Goal: Browse casually: Explore the website without a specific task or goal

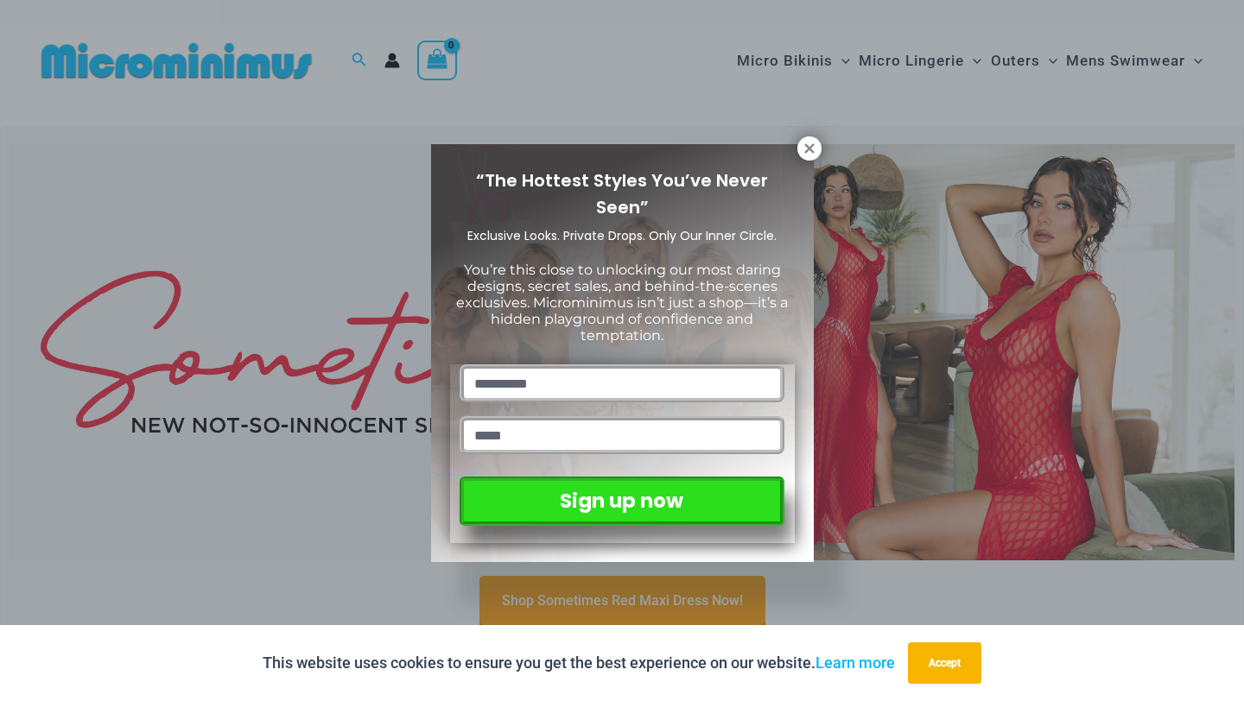
click at [809, 128] on div "“The Hottest Styles You’ve Never Seen” Exclusive Looks. Private Drops. Only Our…" at bounding box center [622, 350] width 1244 height 701
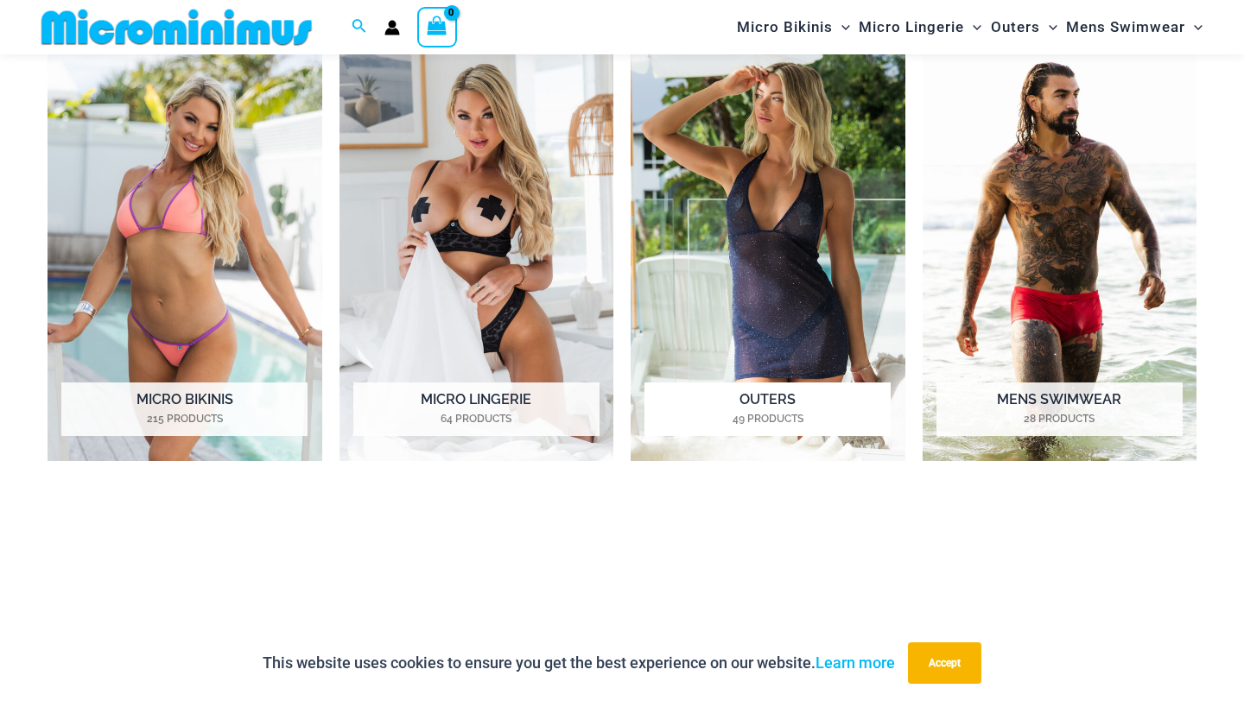
scroll to position [835, 0]
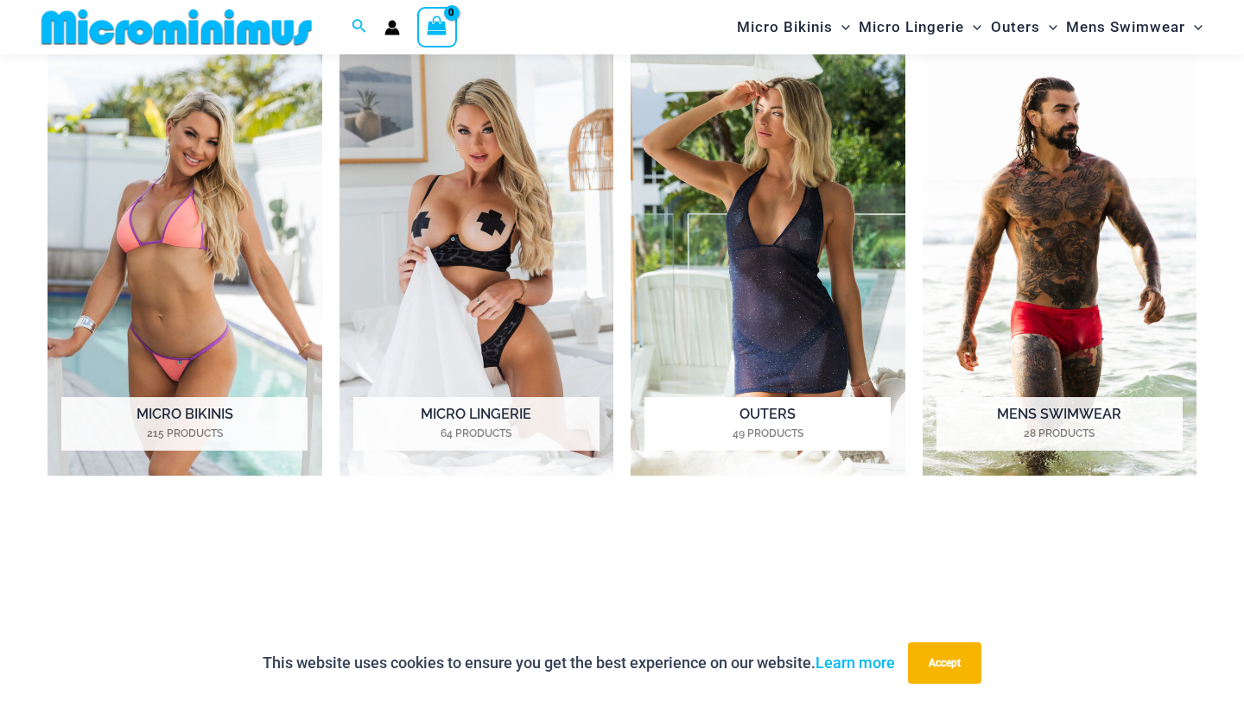
click at [722, 352] on img "Visit product category Outers" at bounding box center [768, 265] width 275 height 424
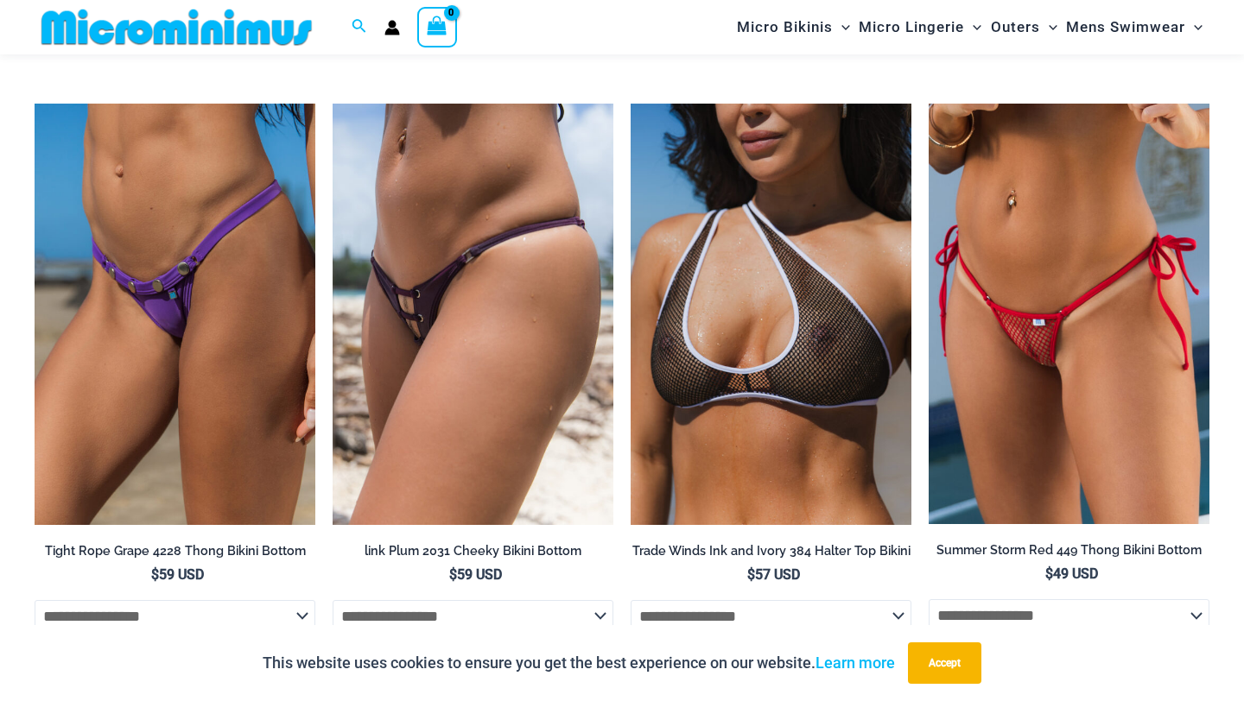
scroll to position [4783, 0]
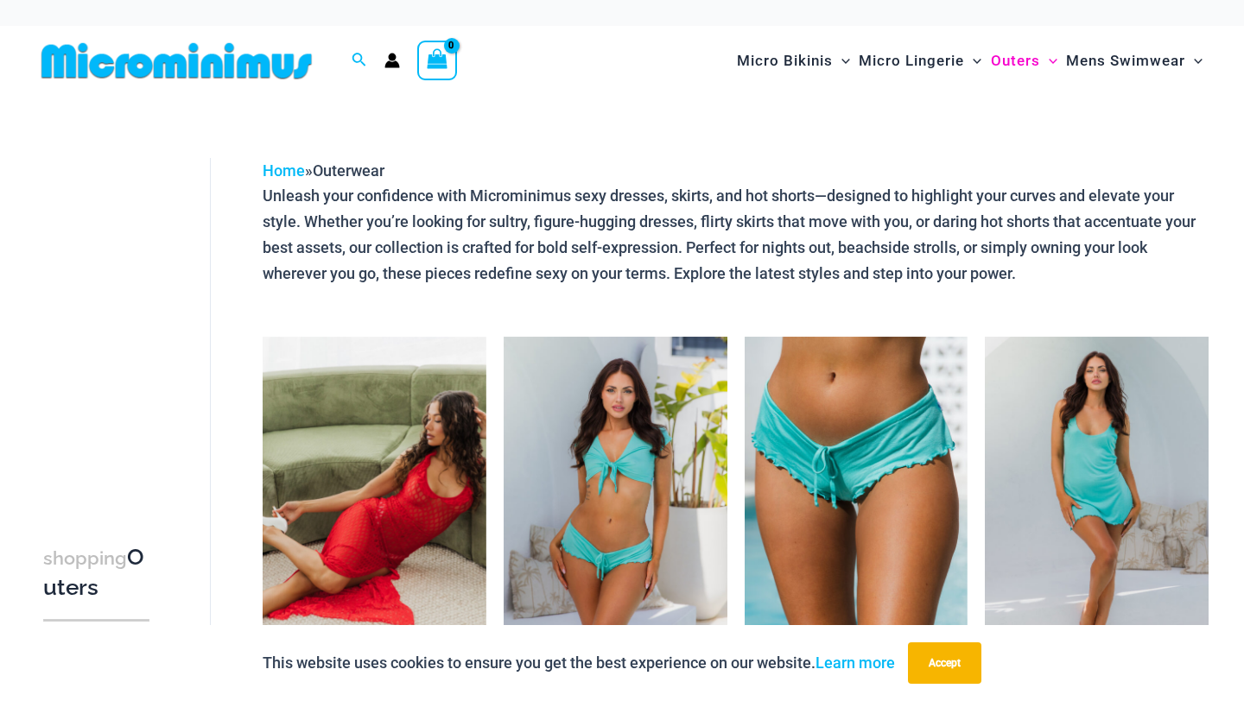
click at [618, 275] on p "Unleash your confidence with Microminimus sexy dresses, skirts, and hot shorts—…" at bounding box center [736, 234] width 946 height 103
click at [842, 662] on link "Learn more" at bounding box center [854, 663] width 79 height 18
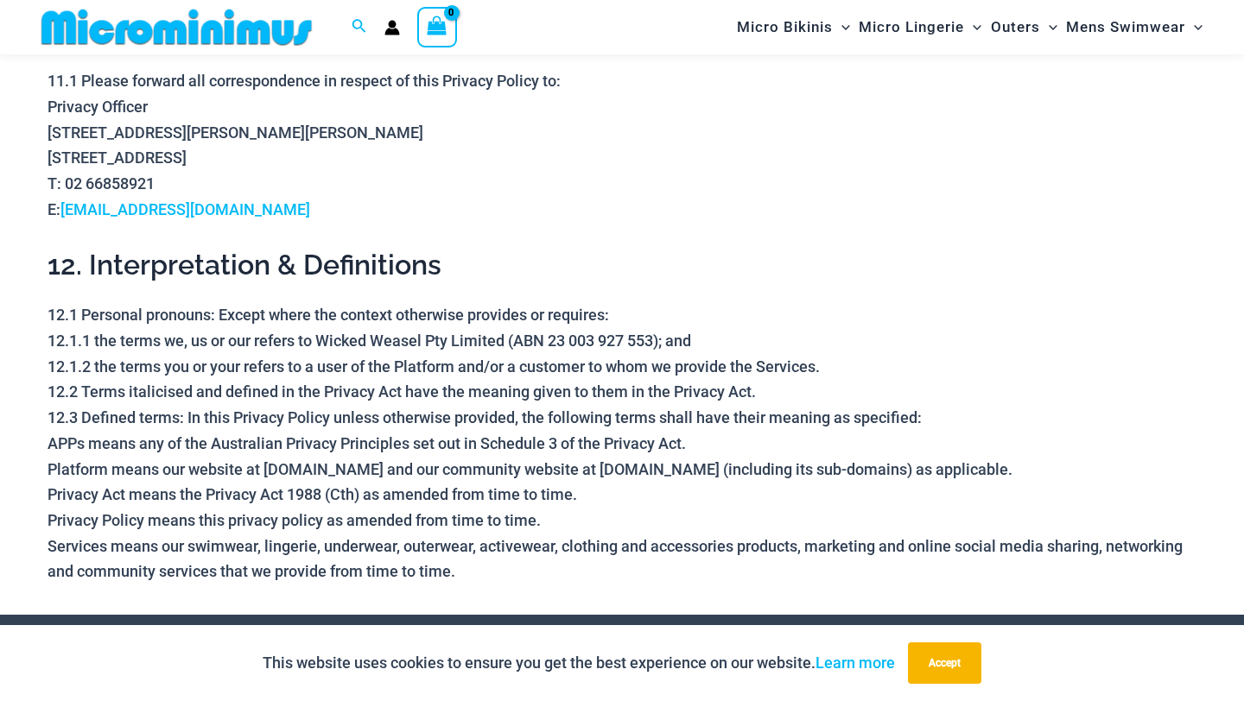
scroll to position [5500, 0]
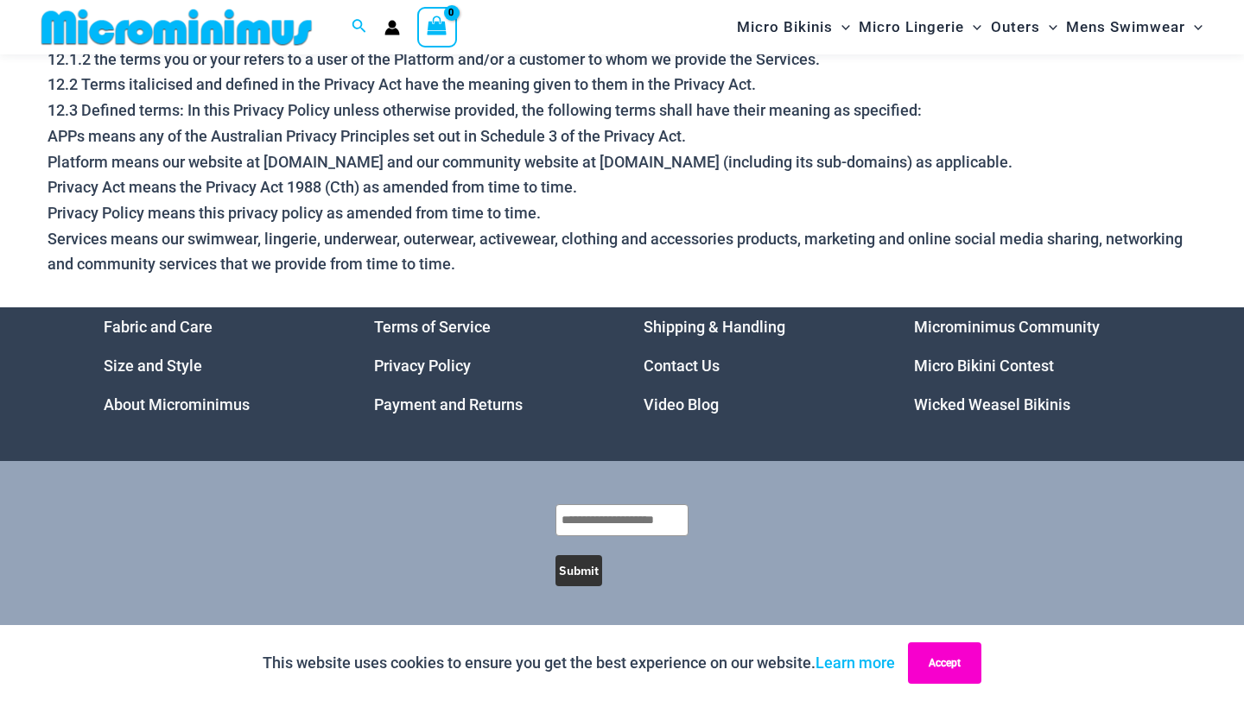
click at [916, 652] on button "Accept" at bounding box center [944, 663] width 73 height 41
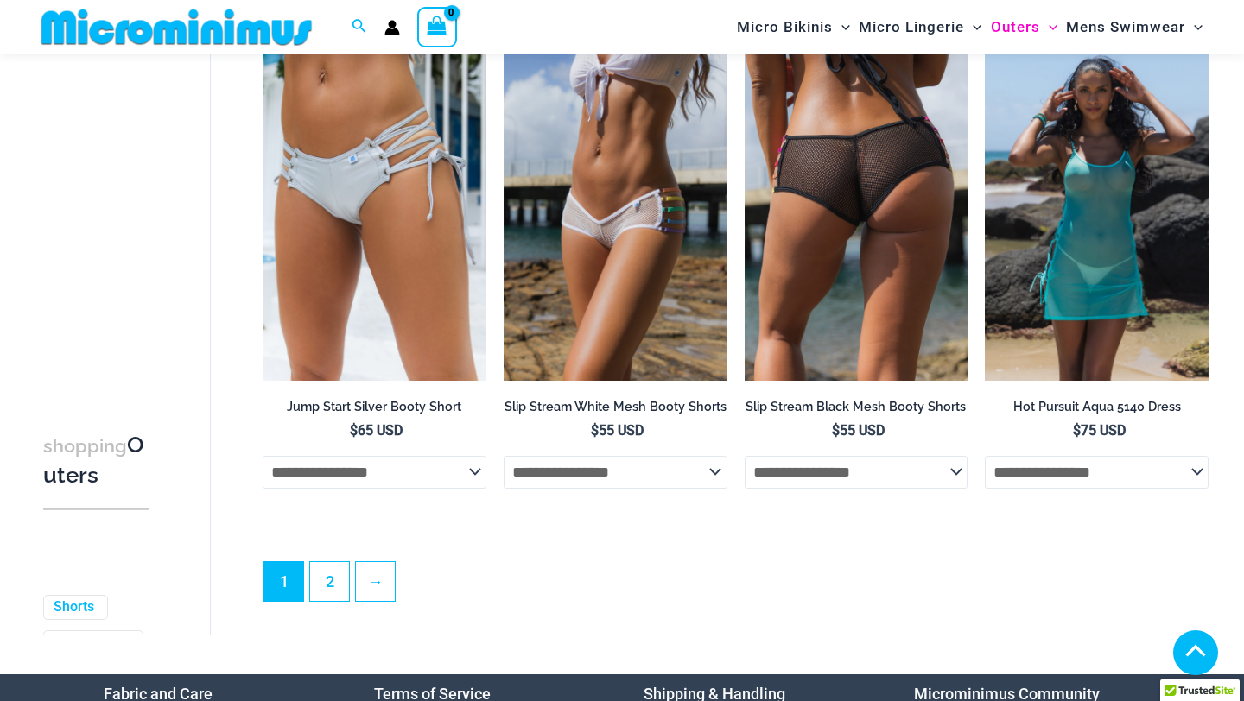
scroll to position [3960, 0]
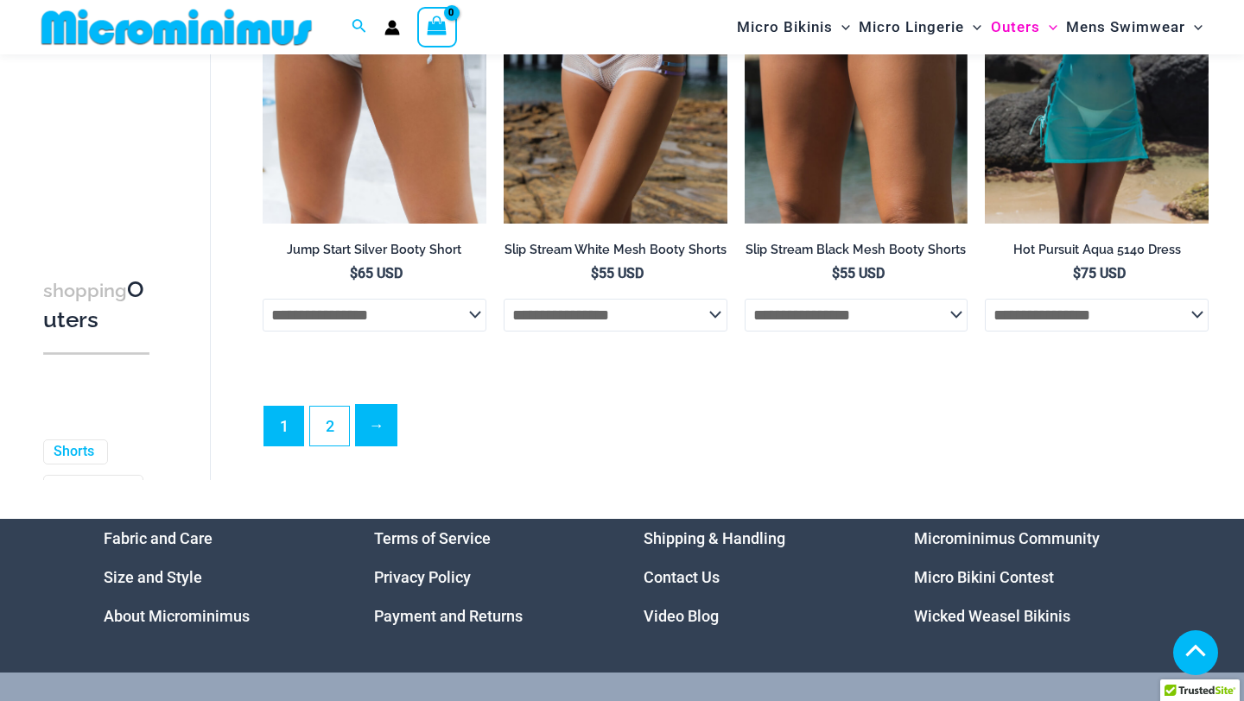
click at [382, 440] on link "→" at bounding box center [376, 425] width 41 height 41
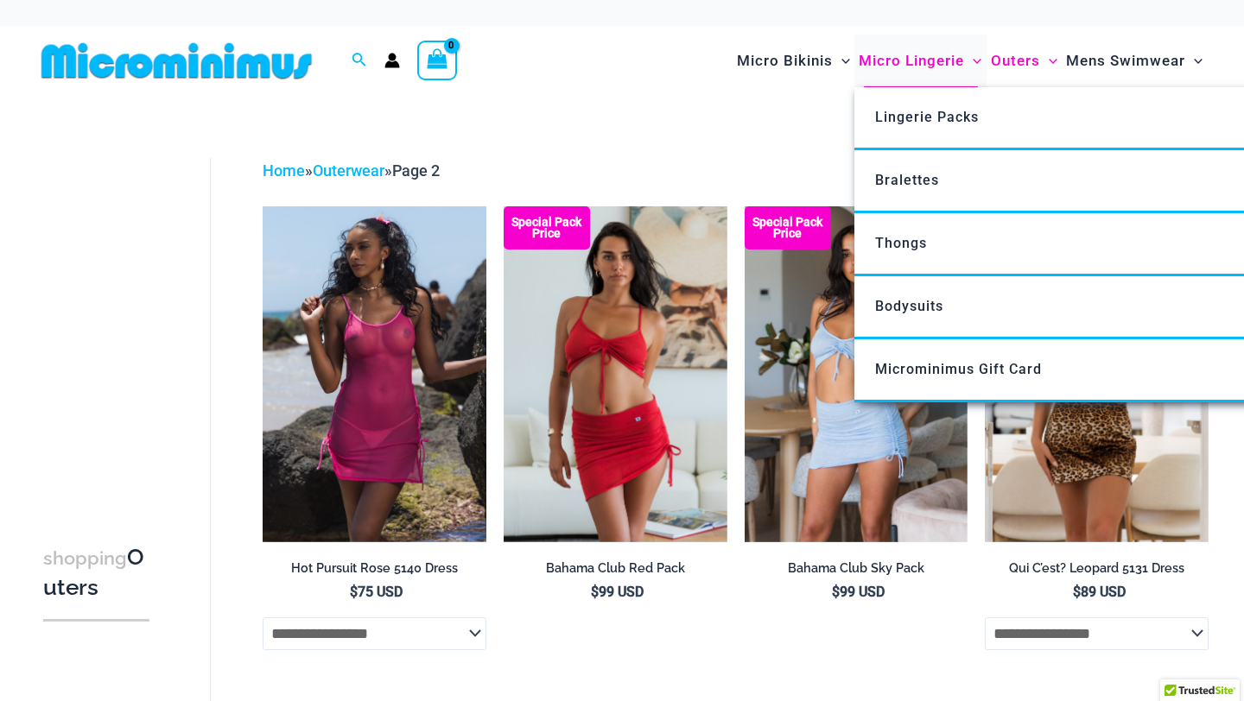
click at [897, 60] on span "Micro Lingerie" at bounding box center [911, 61] width 105 height 44
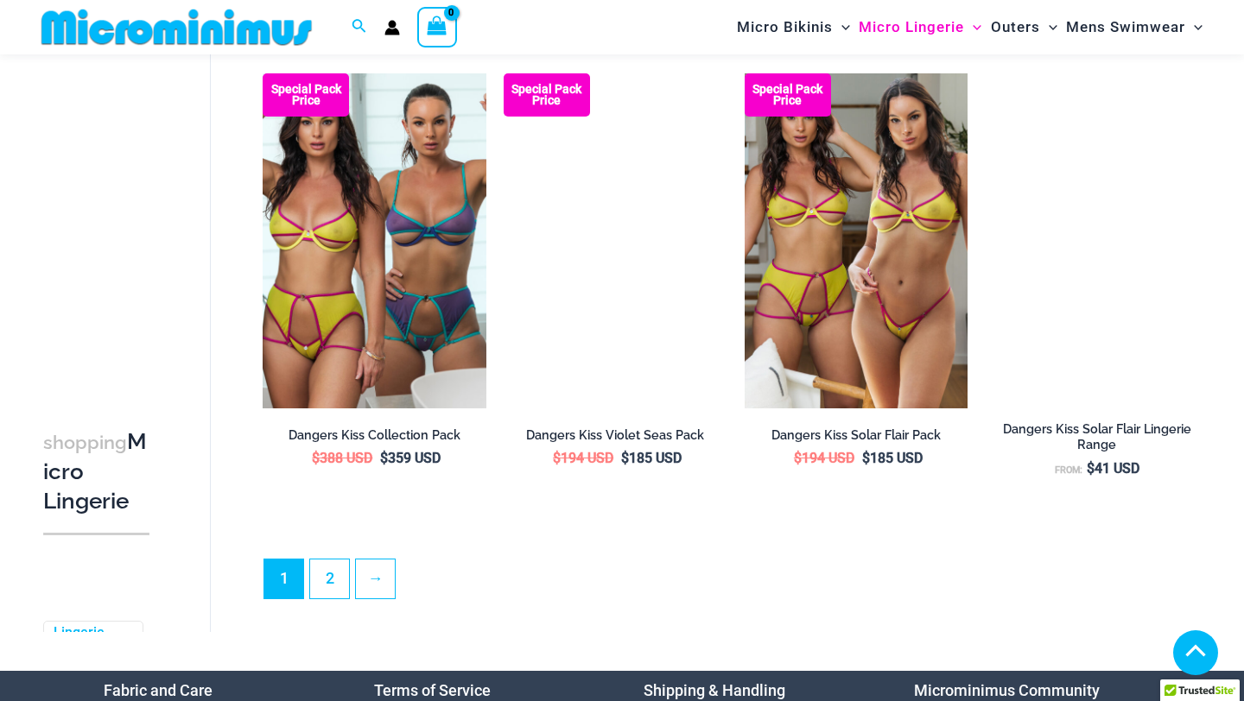
scroll to position [3803, 0]
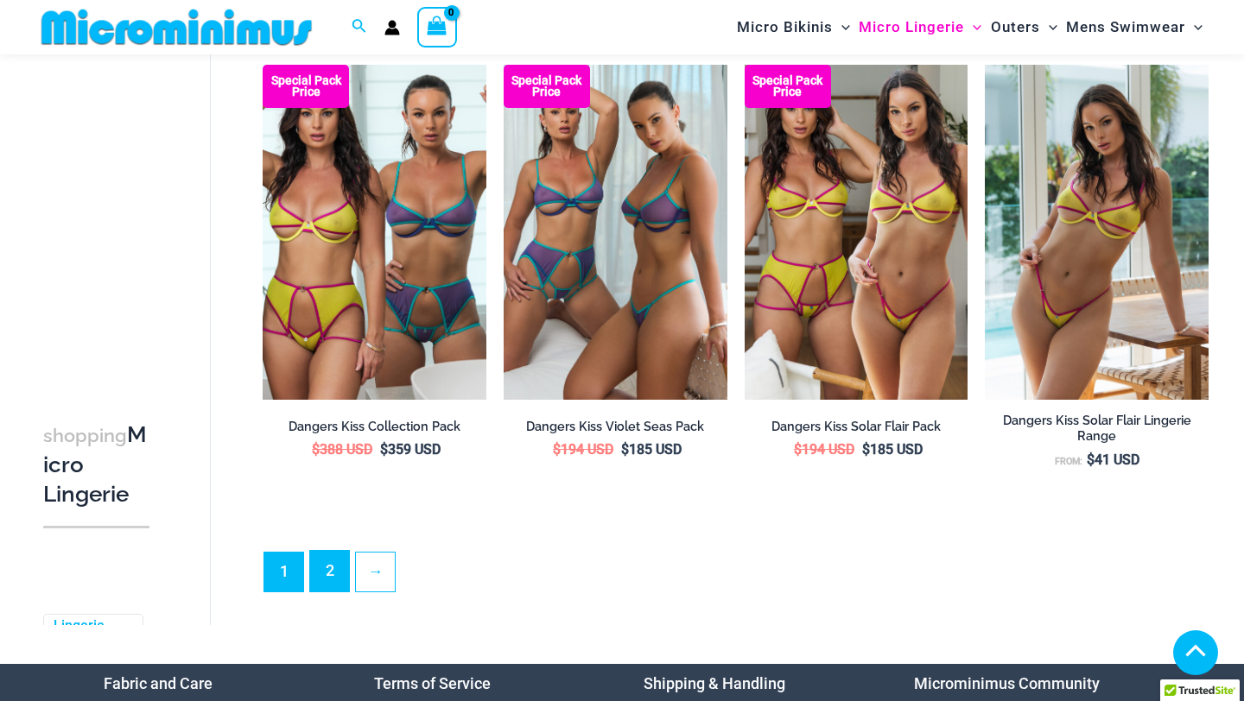
click at [325, 556] on link "2" at bounding box center [329, 571] width 39 height 41
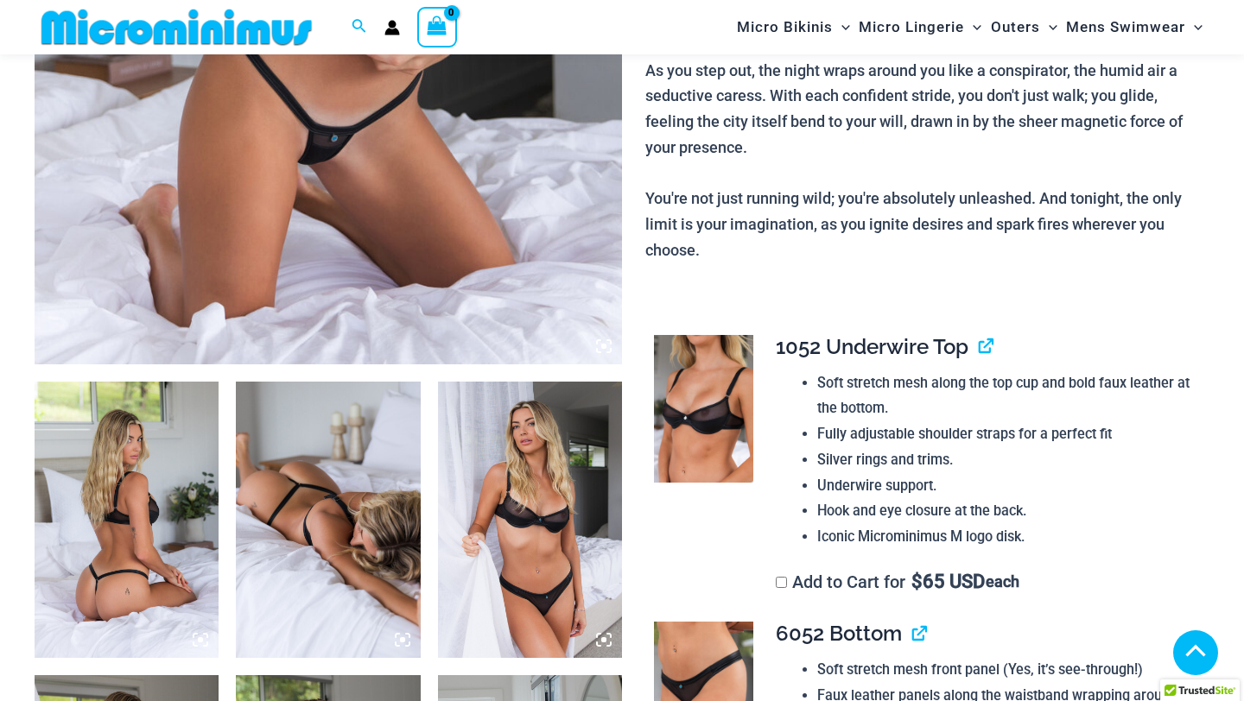
scroll to position [722, 0]
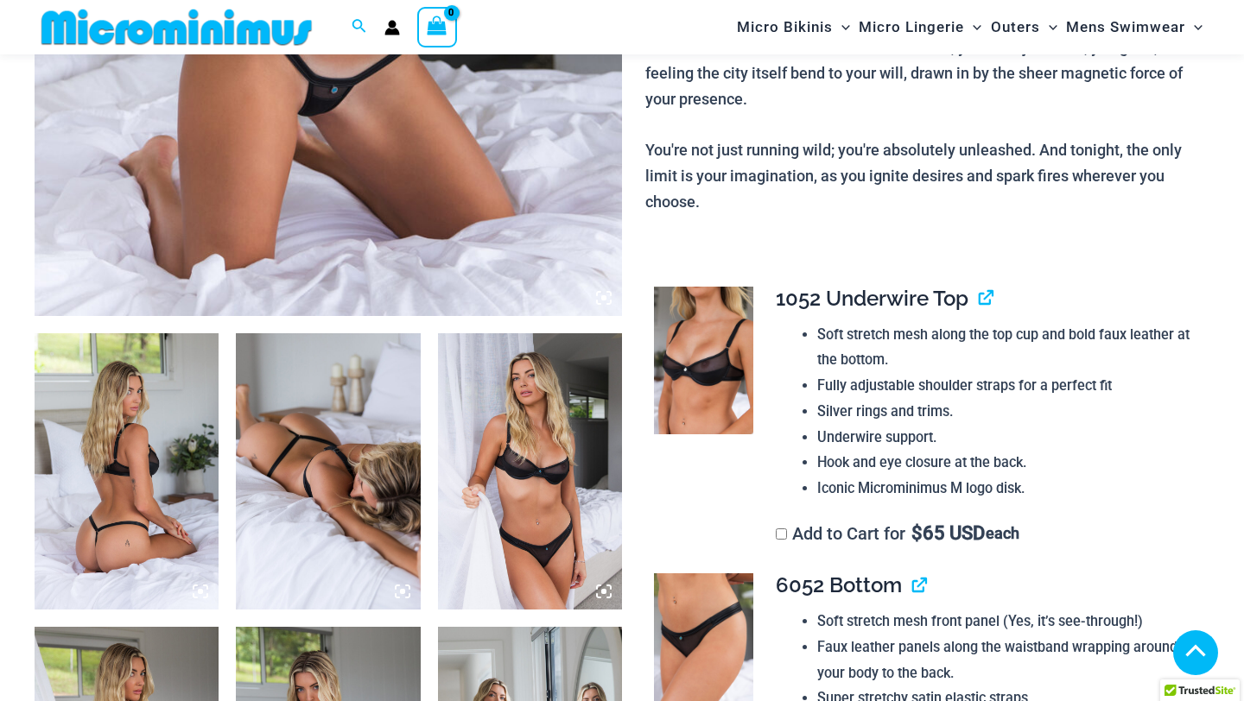
click at [501, 480] on img at bounding box center [530, 471] width 184 height 276
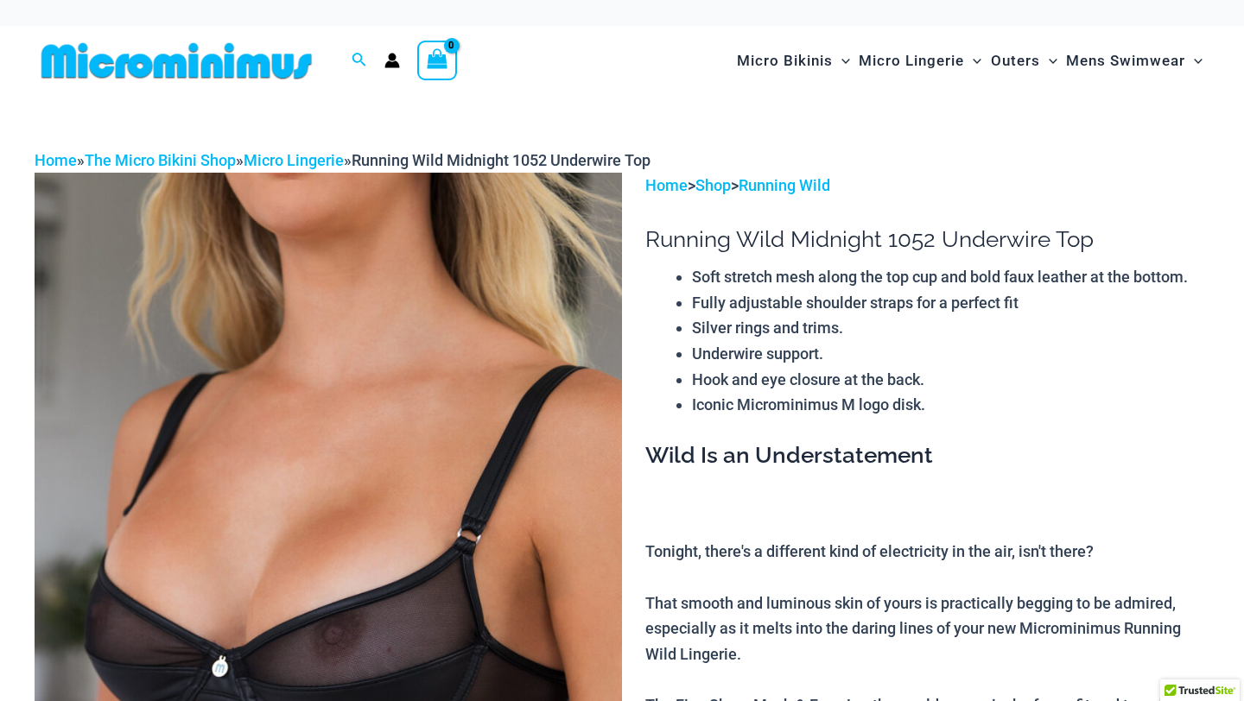
click at [478, 448] on img at bounding box center [328, 613] width 587 height 881
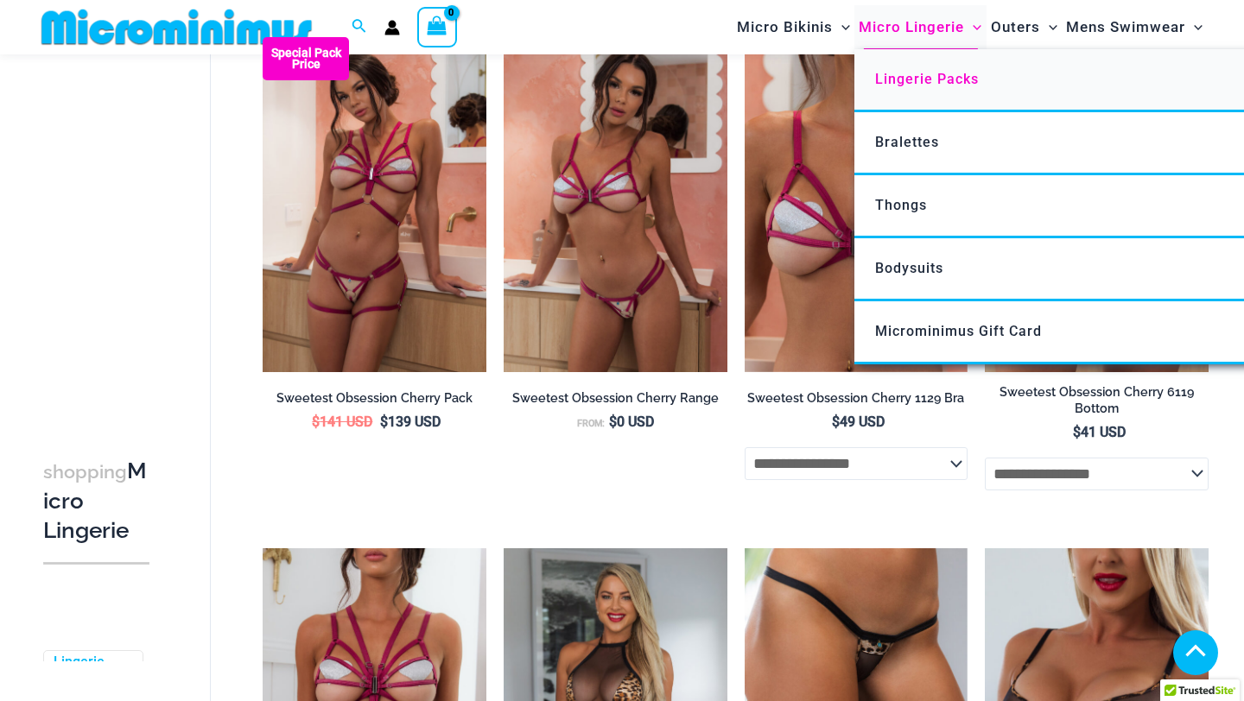
scroll to position [2500, 0]
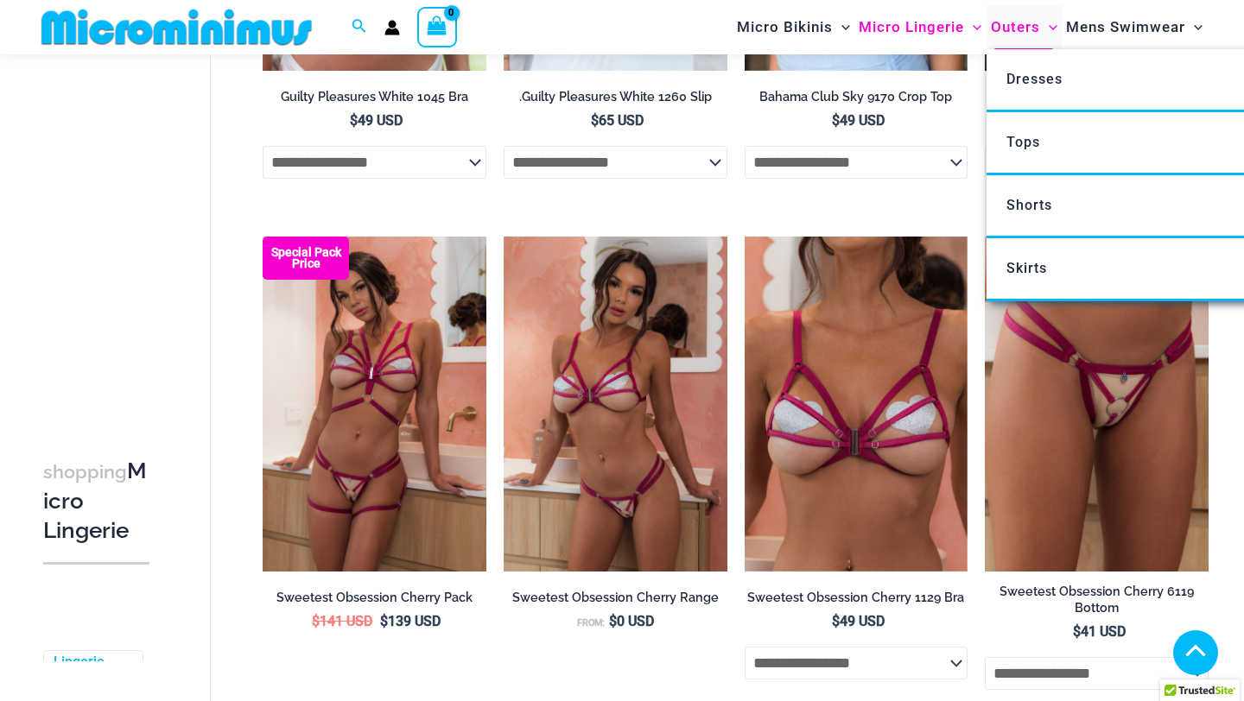
click at [1027, 23] on span "Outers" at bounding box center [1015, 27] width 49 height 44
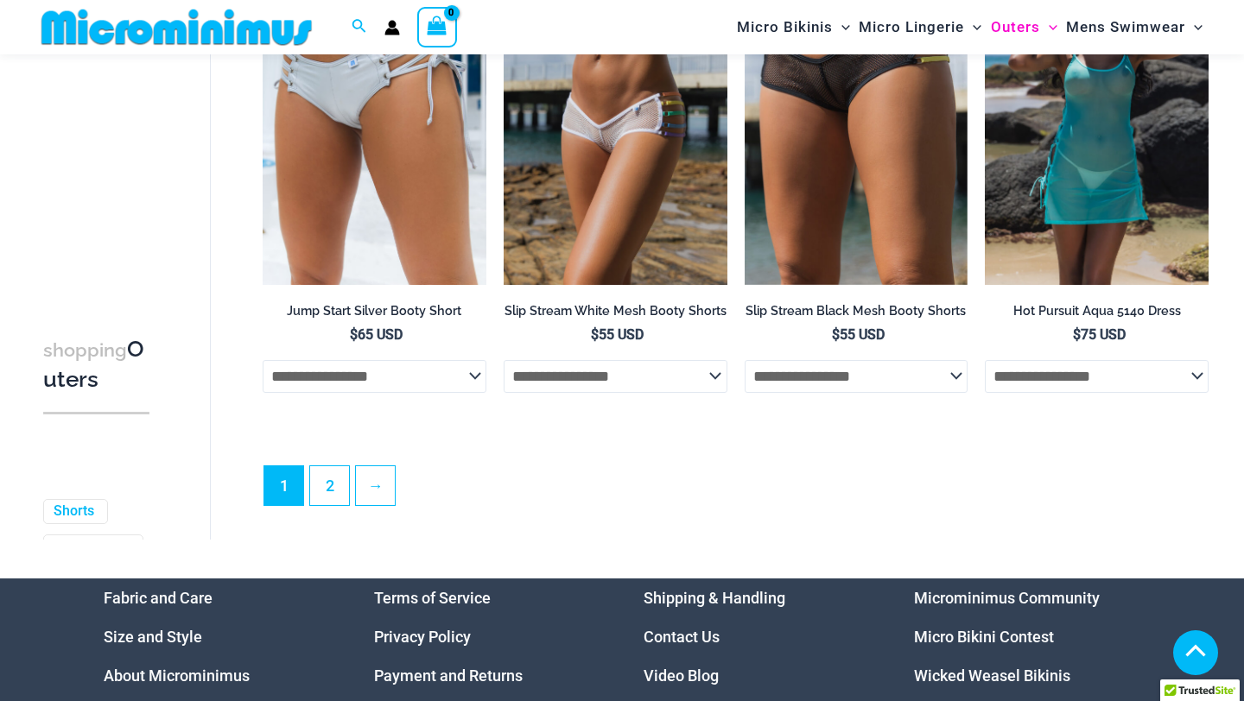
scroll to position [3897, 0]
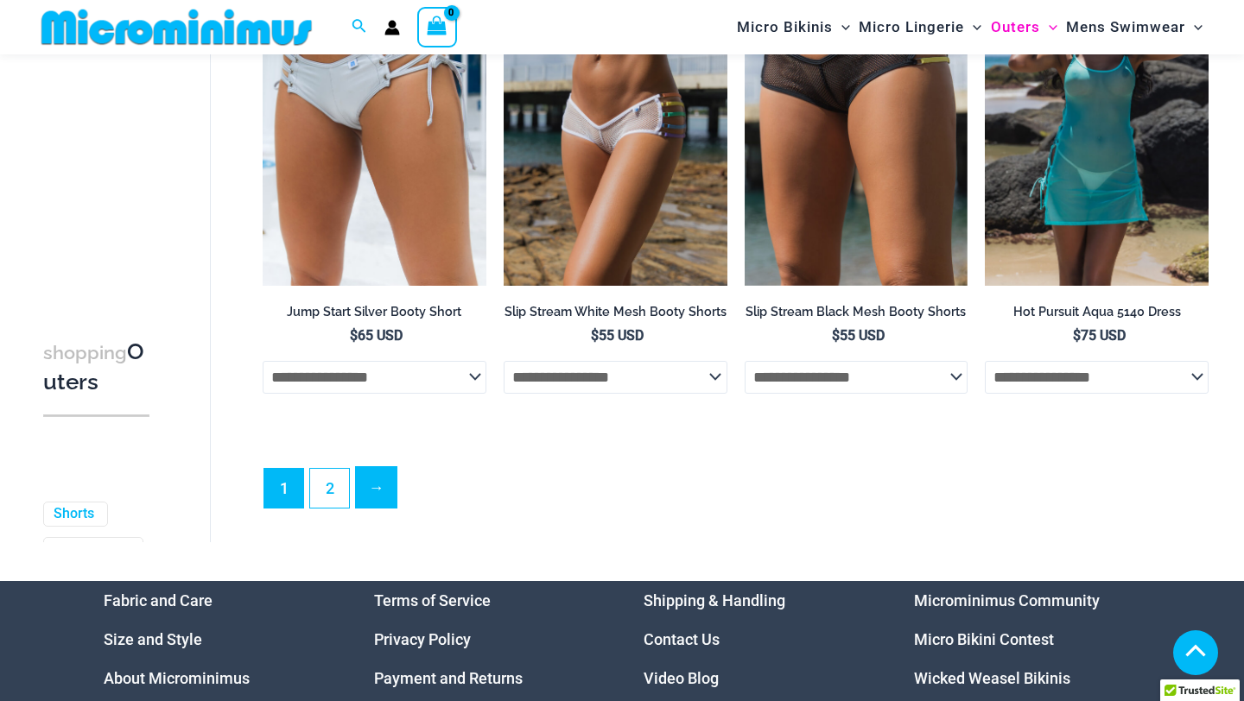
click at [384, 493] on link "→" at bounding box center [376, 487] width 41 height 41
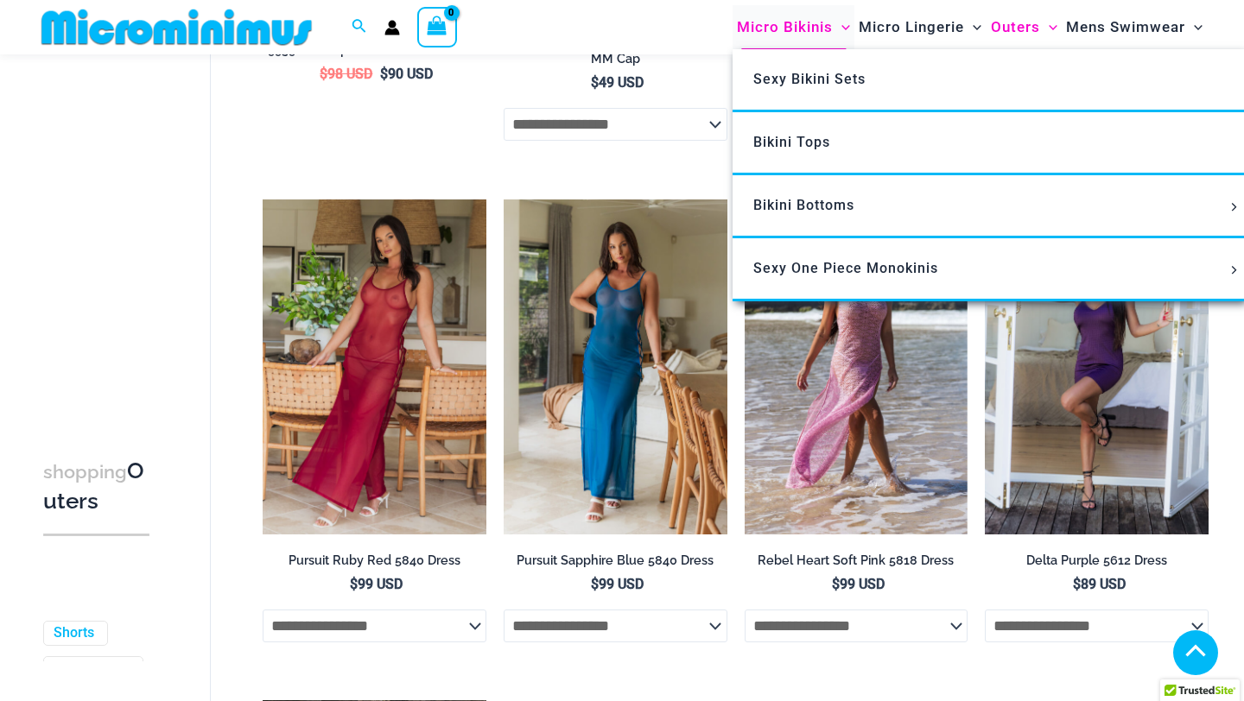
scroll to position [1920, 0]
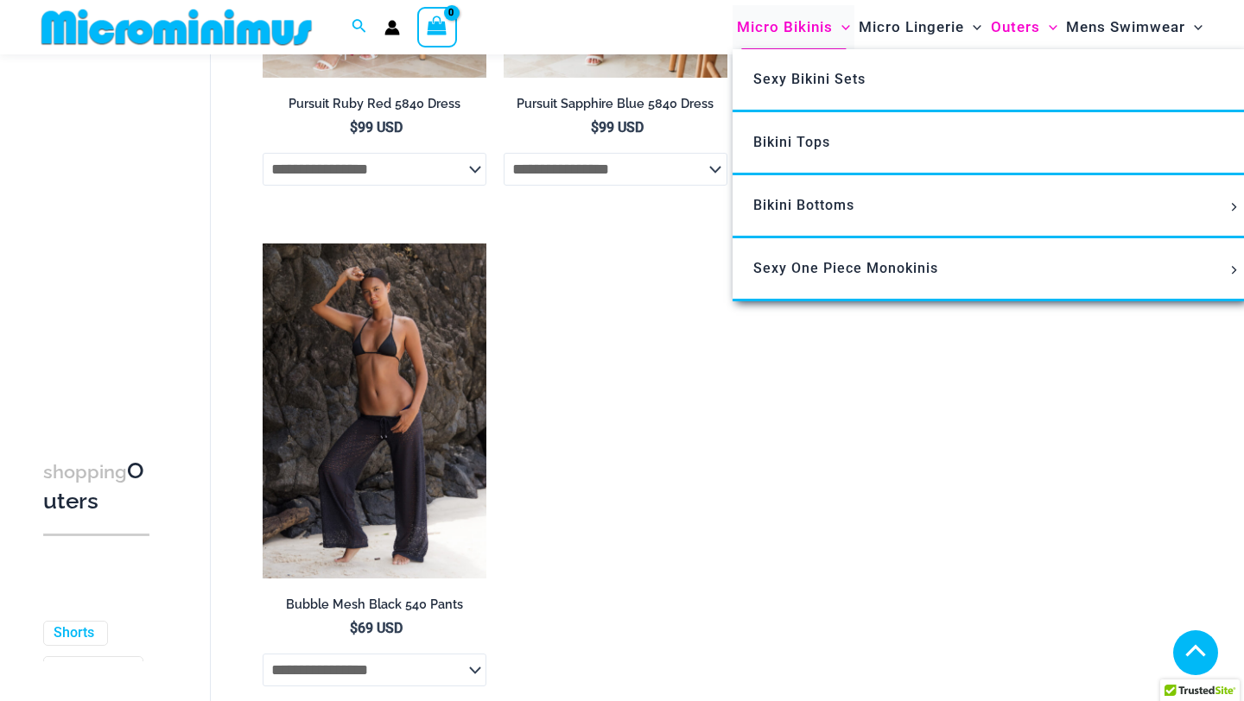
click at [788, 35] on span "Micro Bikinis" at bounding box center [785, 27] width 96 height 44
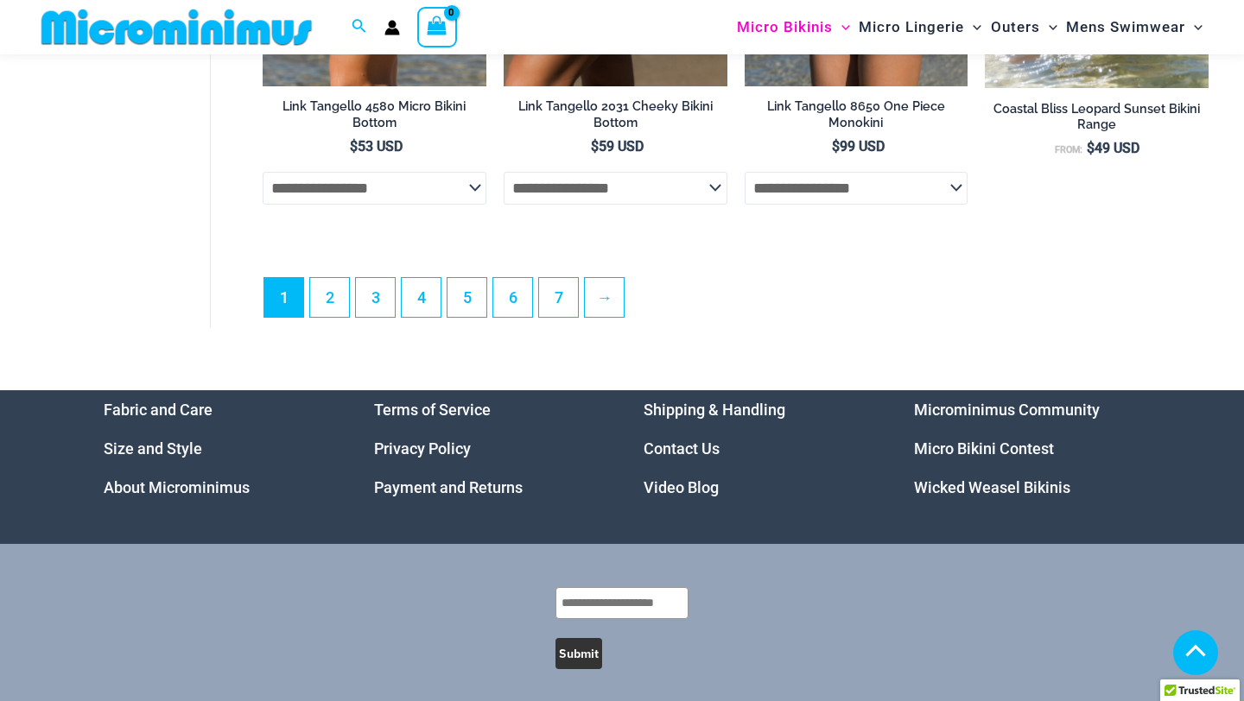
scroll to position [4391, 0]
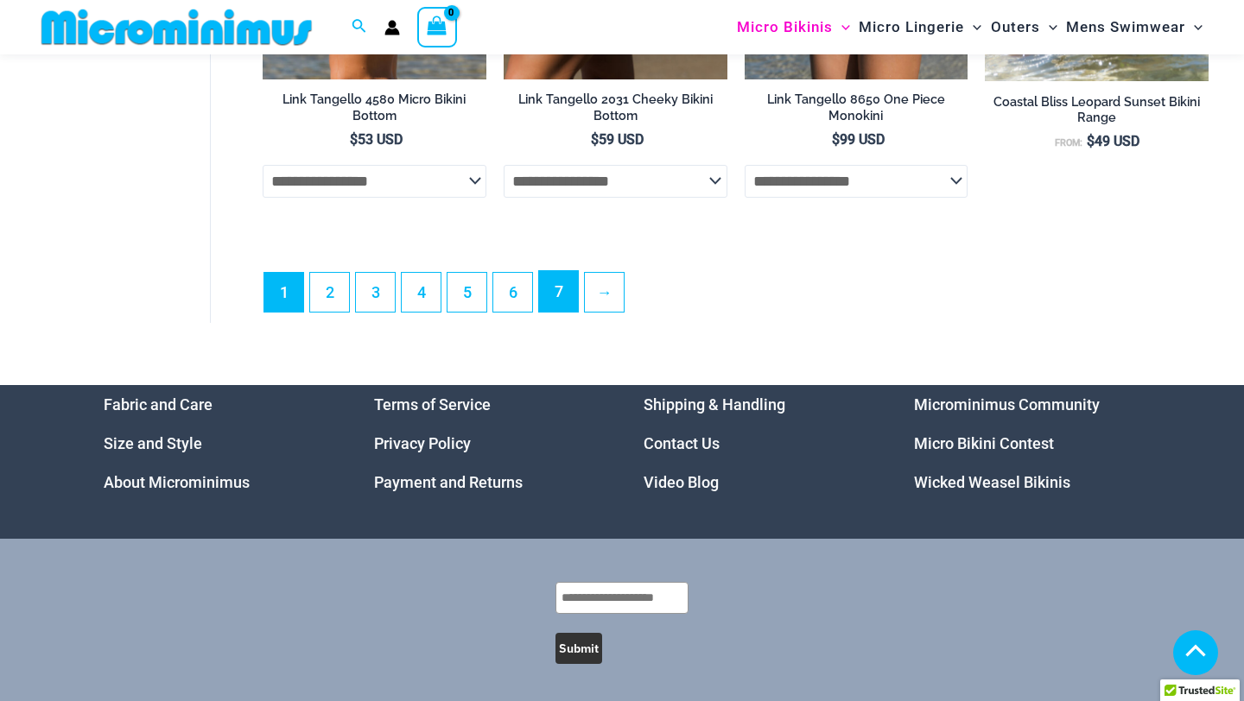
click at [562, 303] on link "7" at bounding box center [558, 291] width 39 height 41
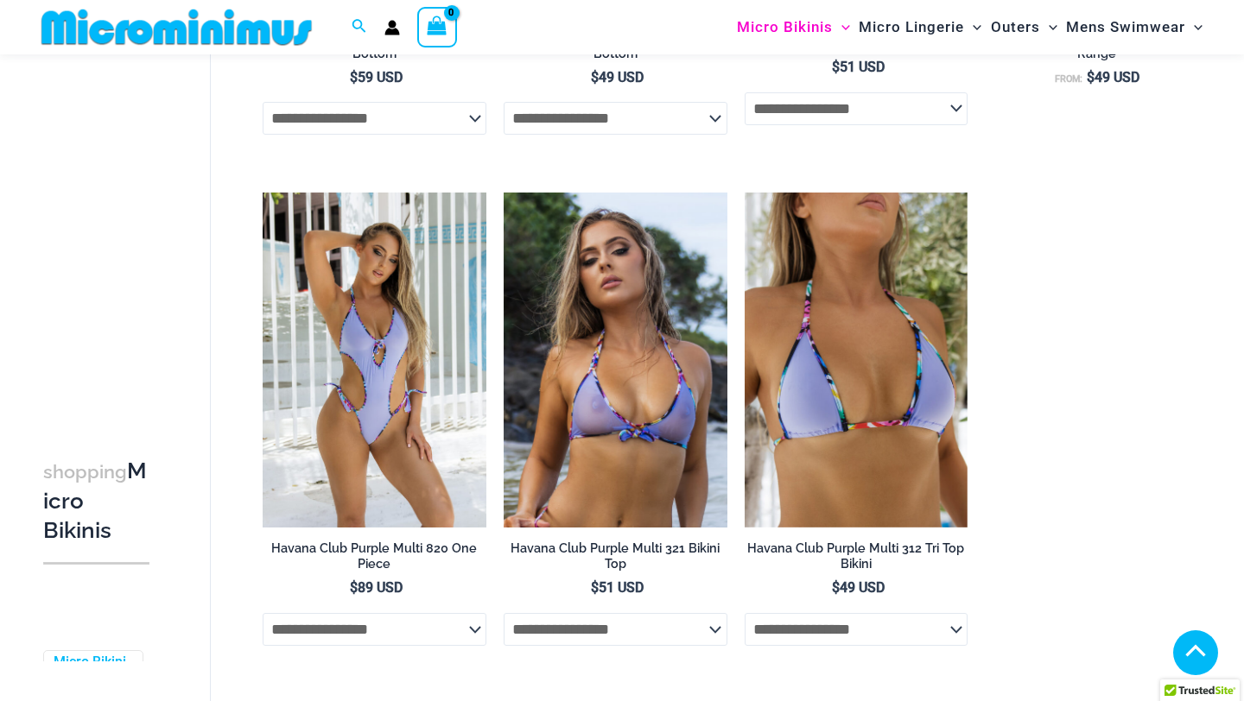
scroll to position [2692, 0]
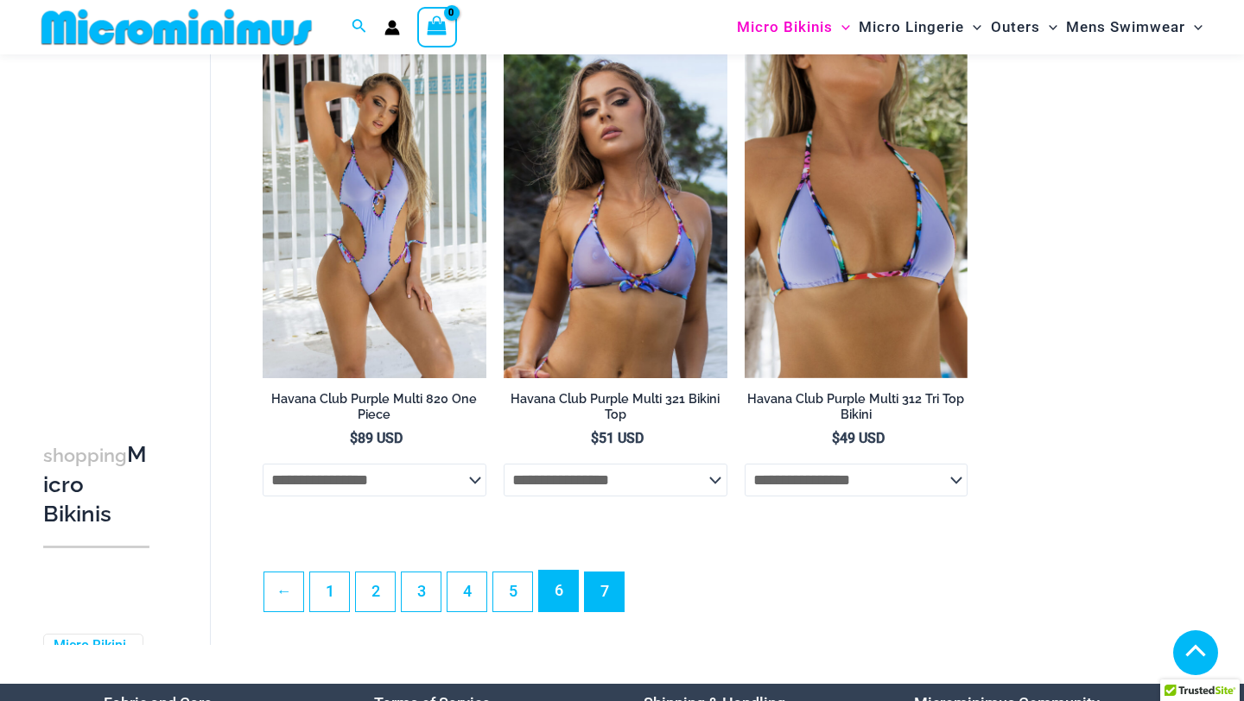
click at [555, 592] on link "6" at bounding box center [558, 591] width 39 height 41
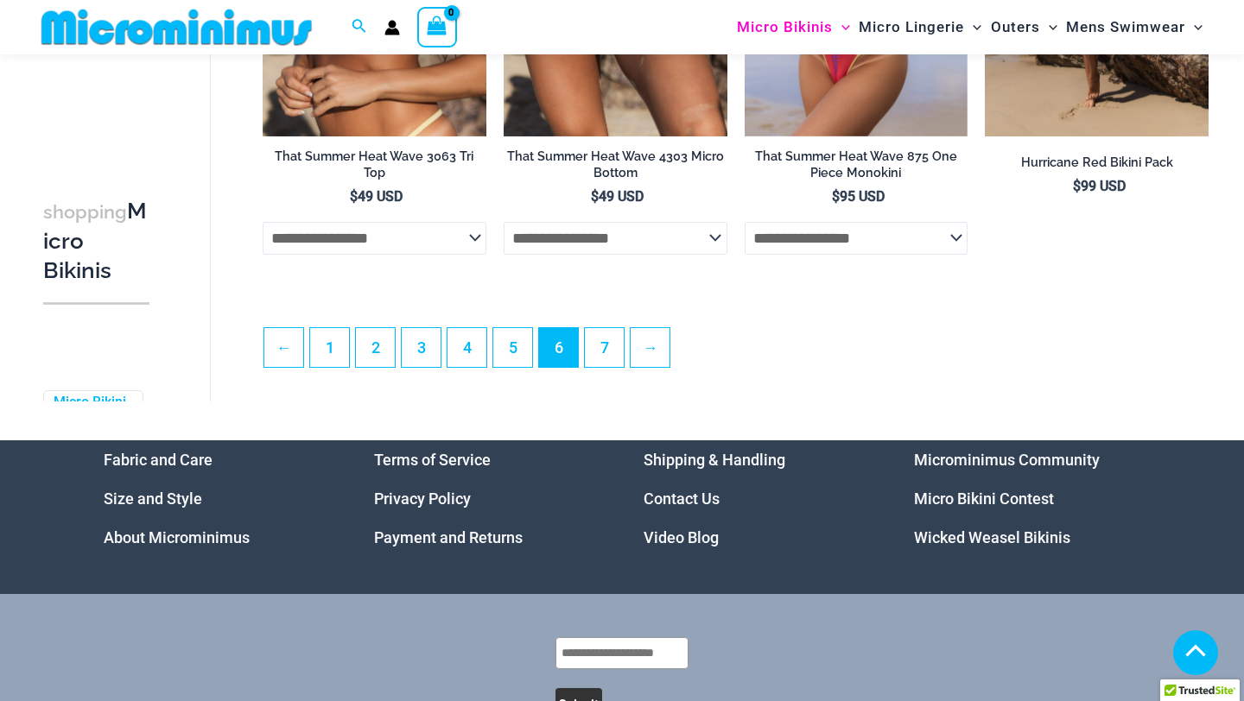
scroll to position [4065, 0]
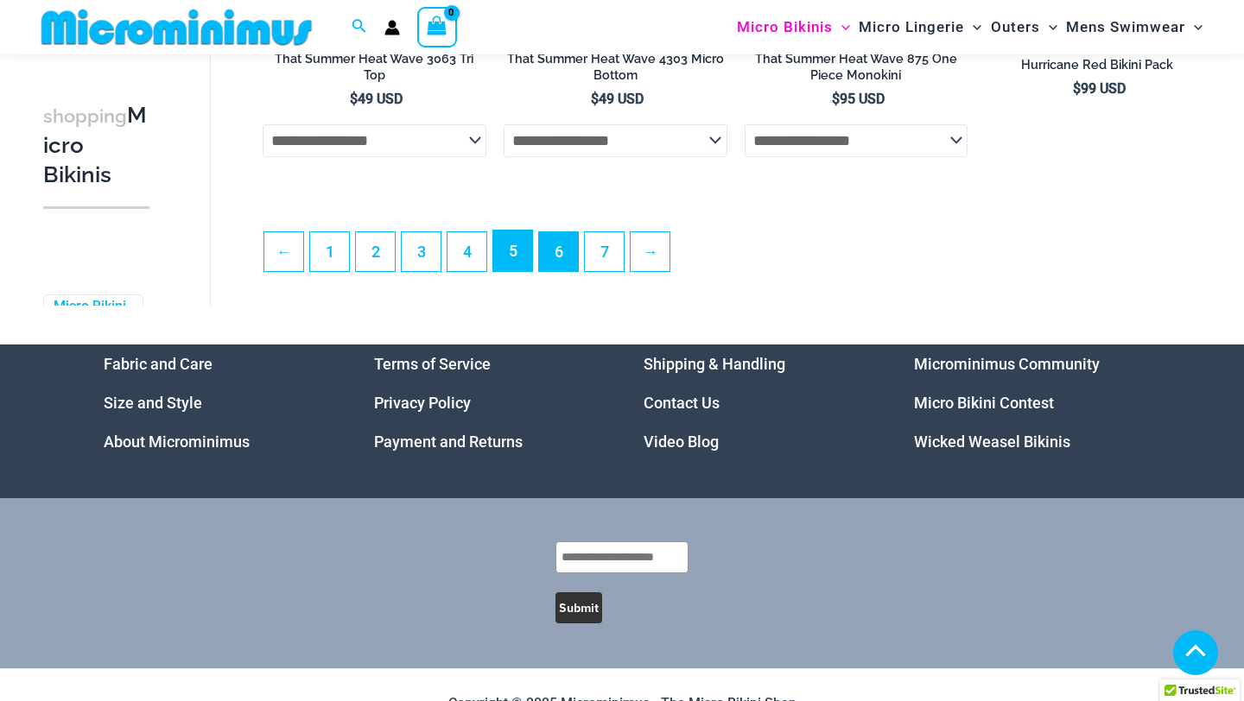
click at [517, 269] on link "5" at bounding box center [512, 251] width 39 height 41
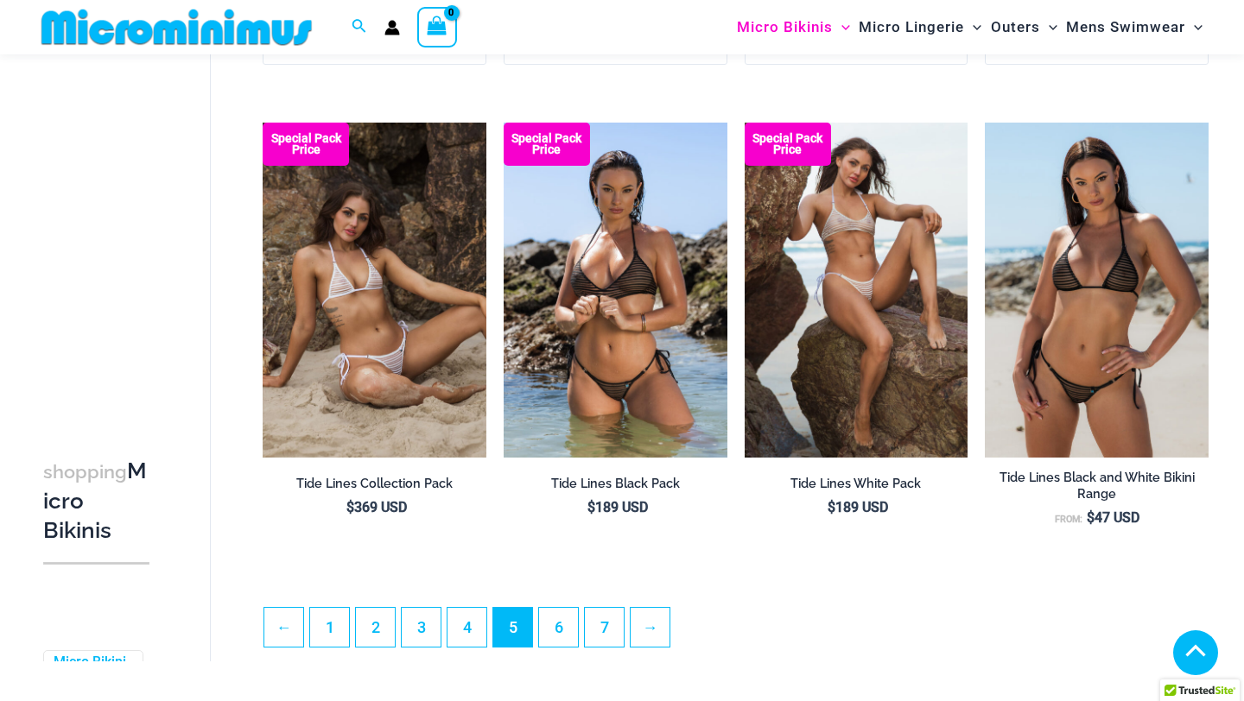
scroll to position [3711, 0]
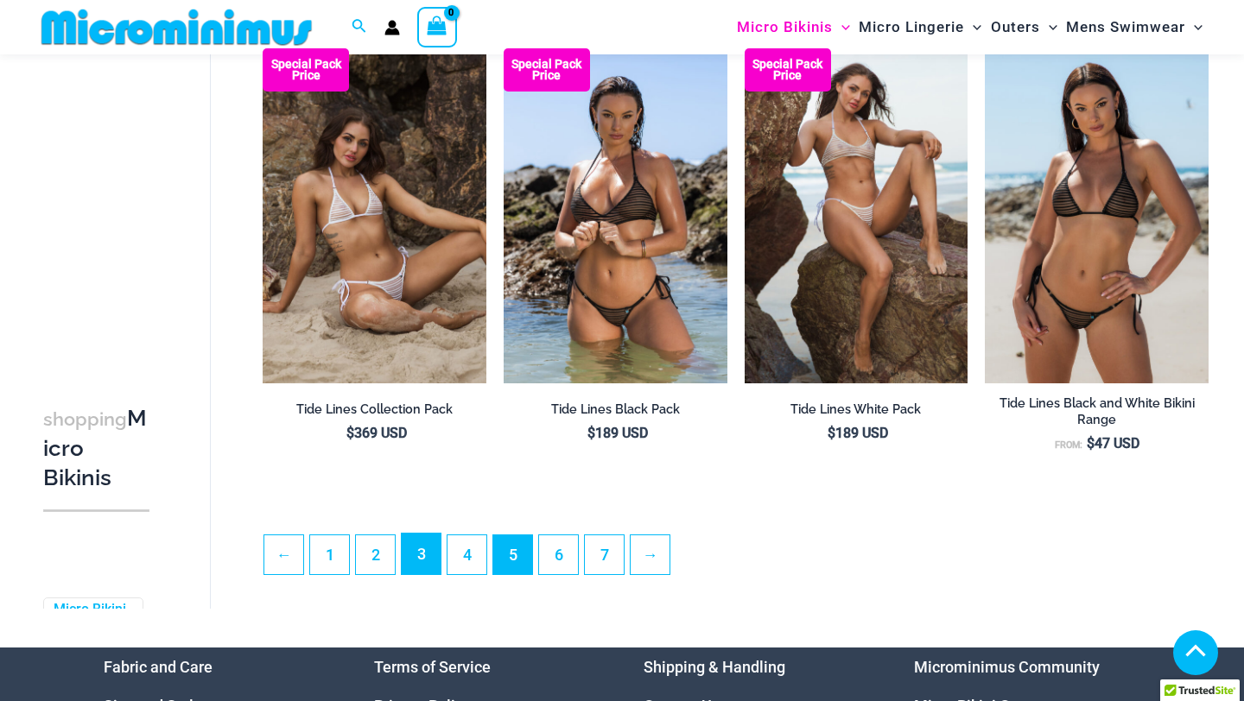
click at [411, 564] on link "3" at bounding box center [421, 554] width 39 height 41
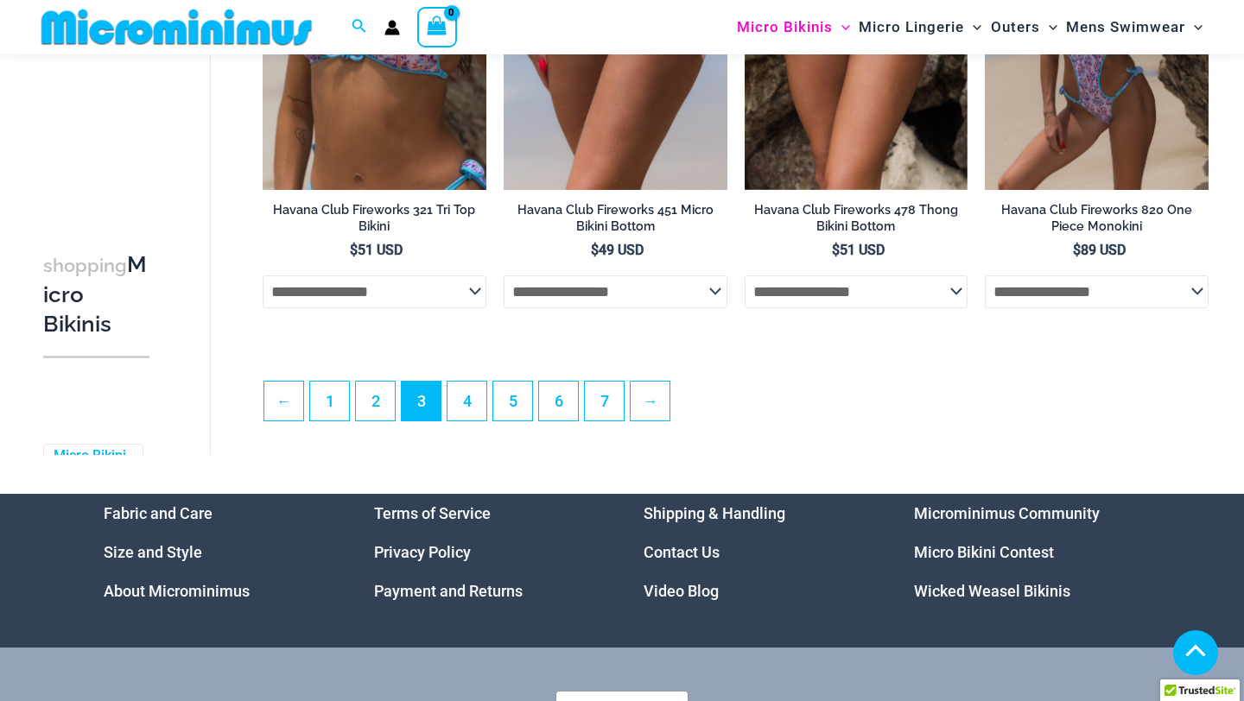
scroll to position [4118, 0]
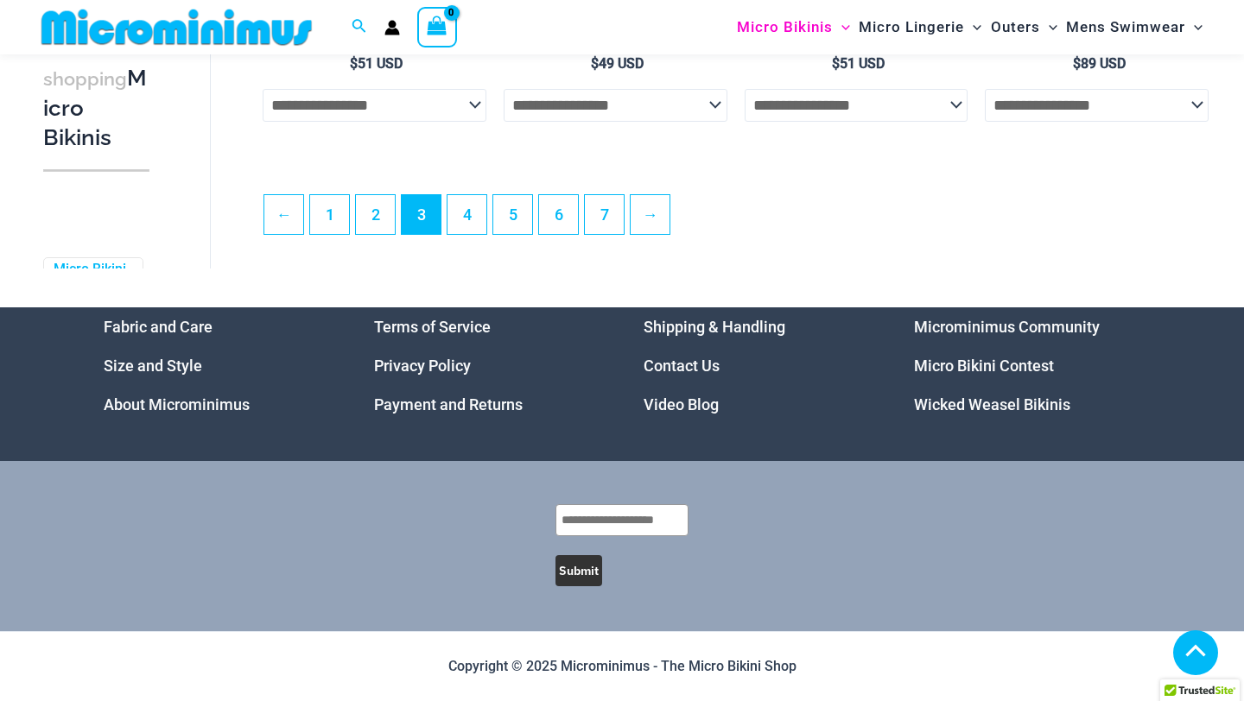
click at [211, 405] on link "About Microminimus" at bounding box center [177, 405] width 146 height 18
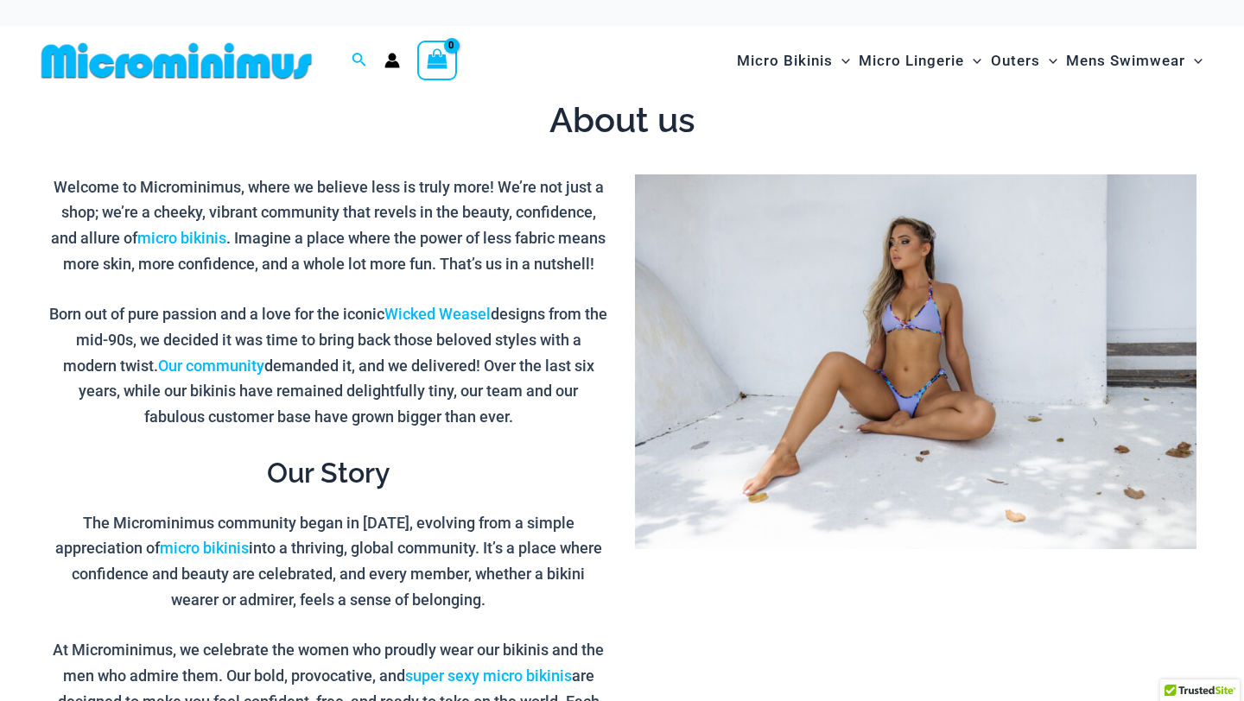
click at [270, 31] on div at bounding box center [185, 61] width 300 height 70
click at [270, 60] on img at bounding box center [177, 60] width 284 height 39
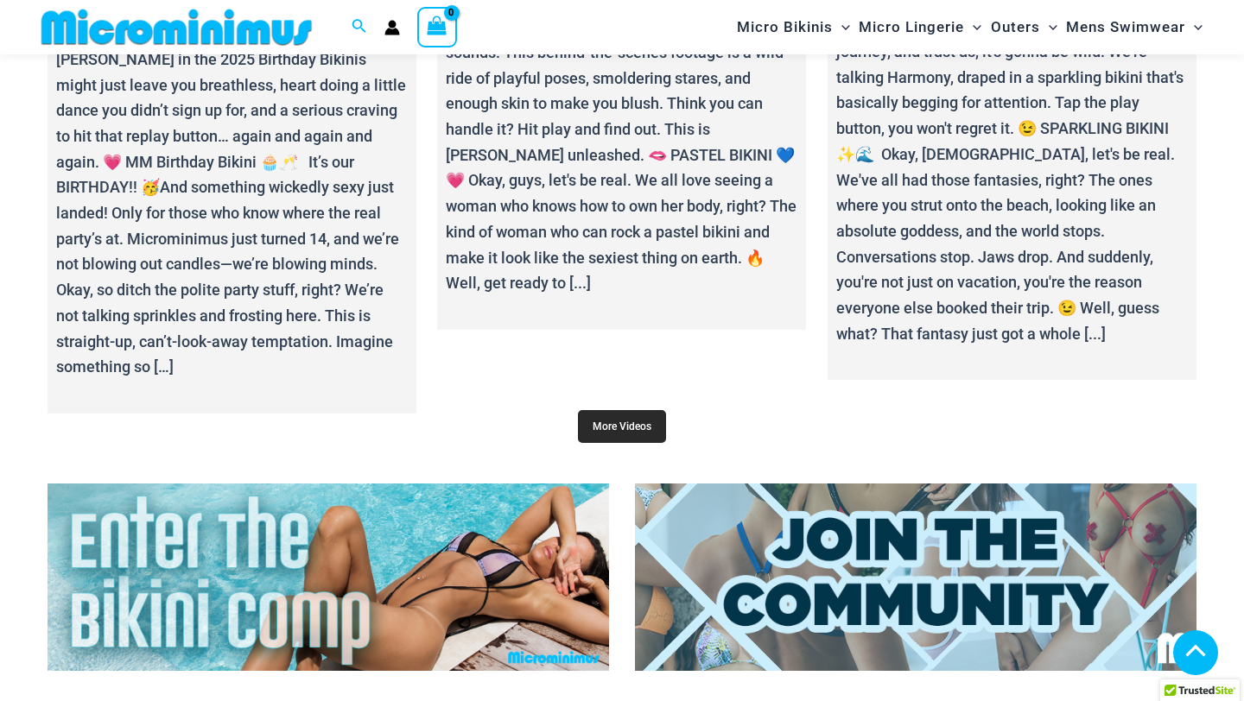
scroll to position [5870, 0]
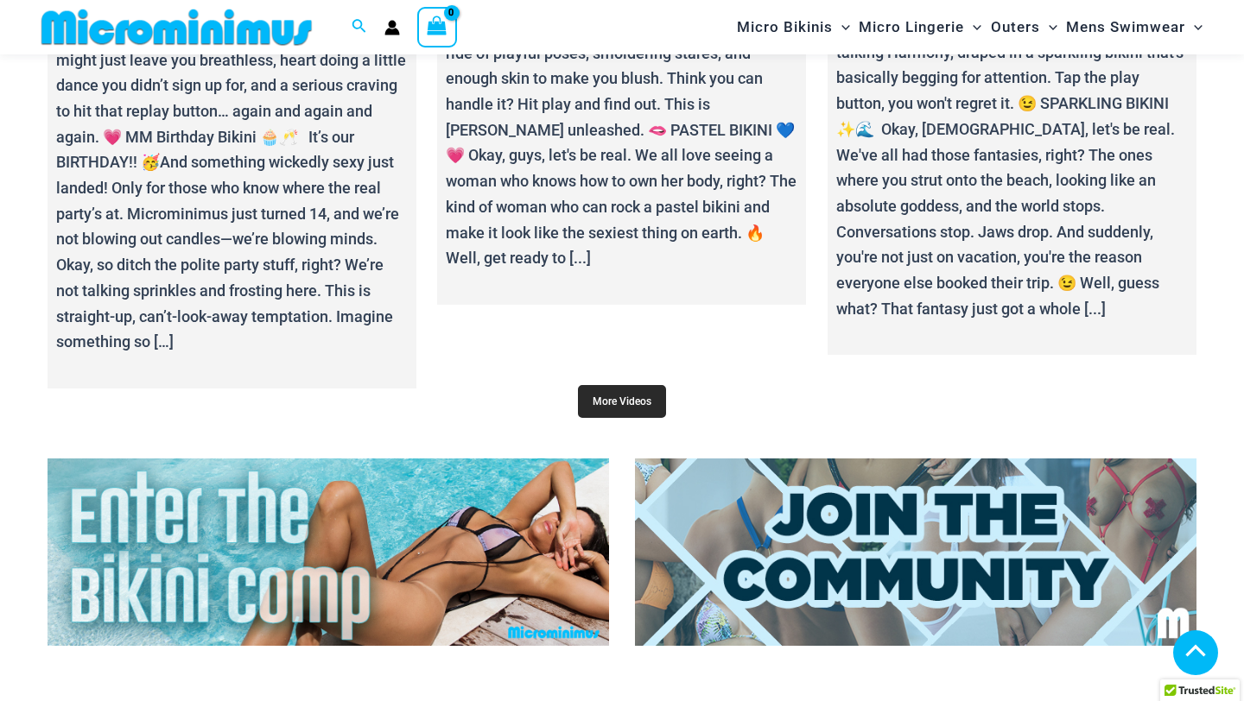
click at [629, 396] on link "More Videos" at bounding box center [622, 401] width 88 height 33
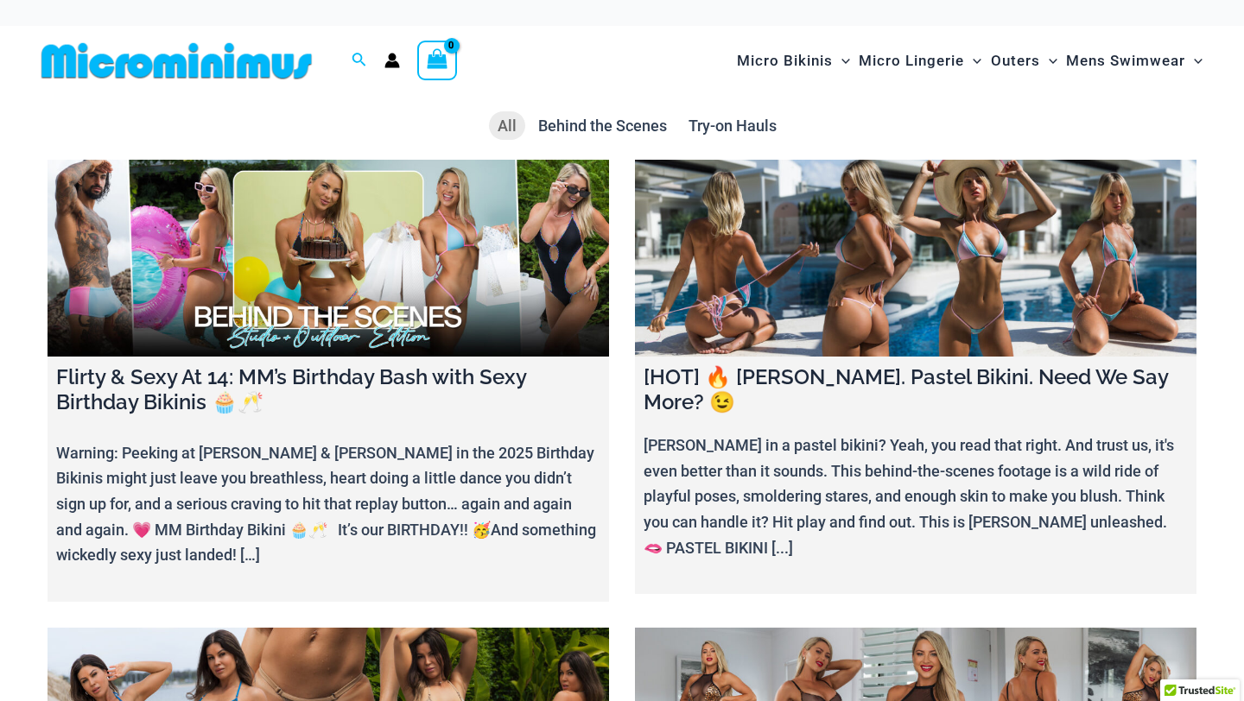
scroll to position [7, 0]
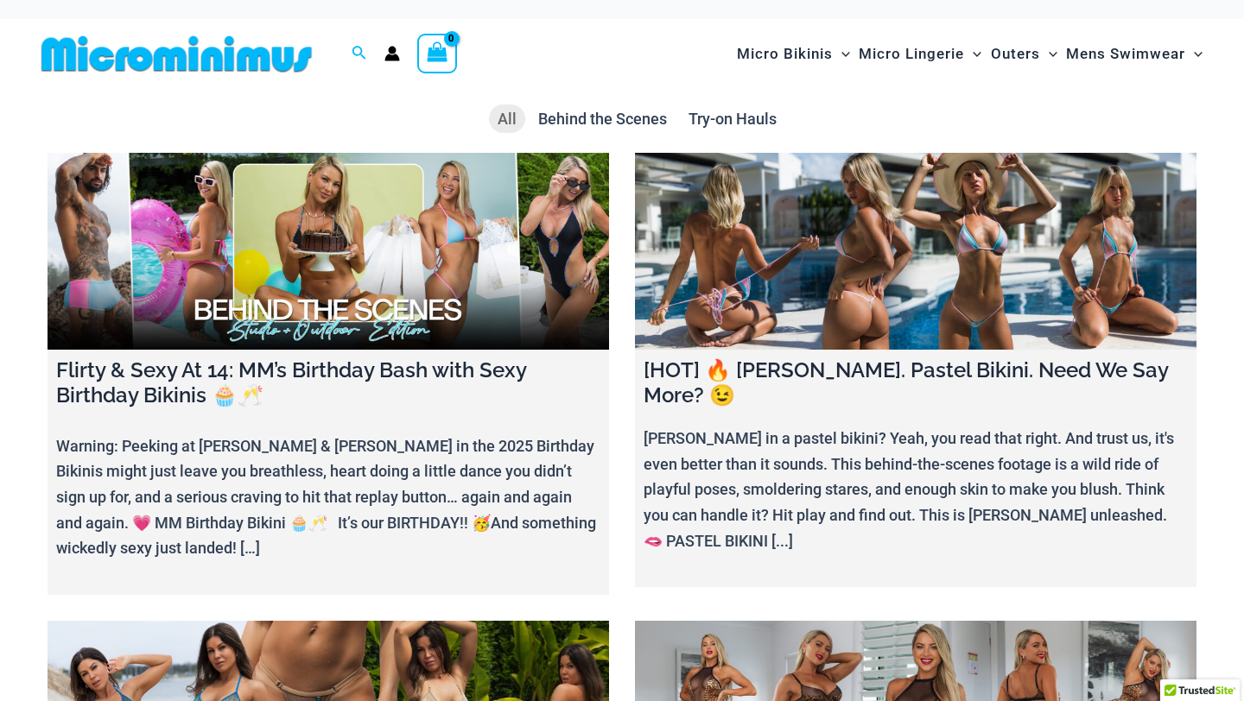
click at [726, 303] on link at bounding box center [915, 251] width 561 height 197
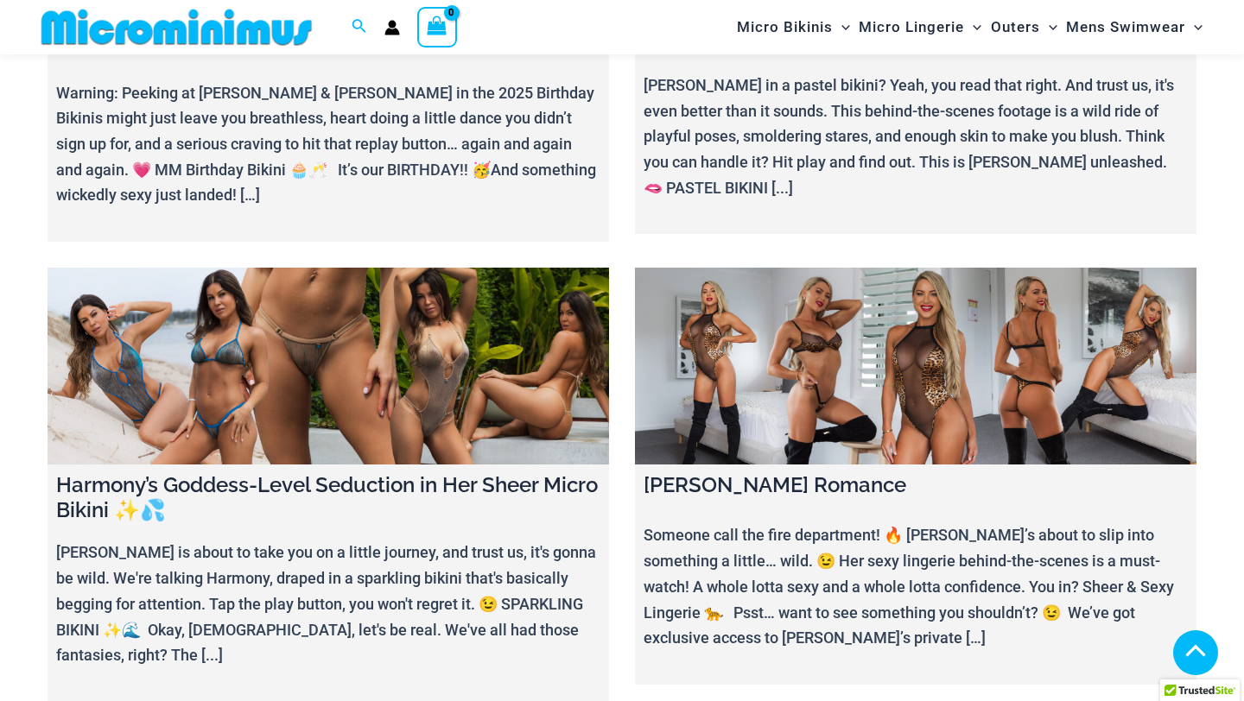
scroll to position [500, 0]
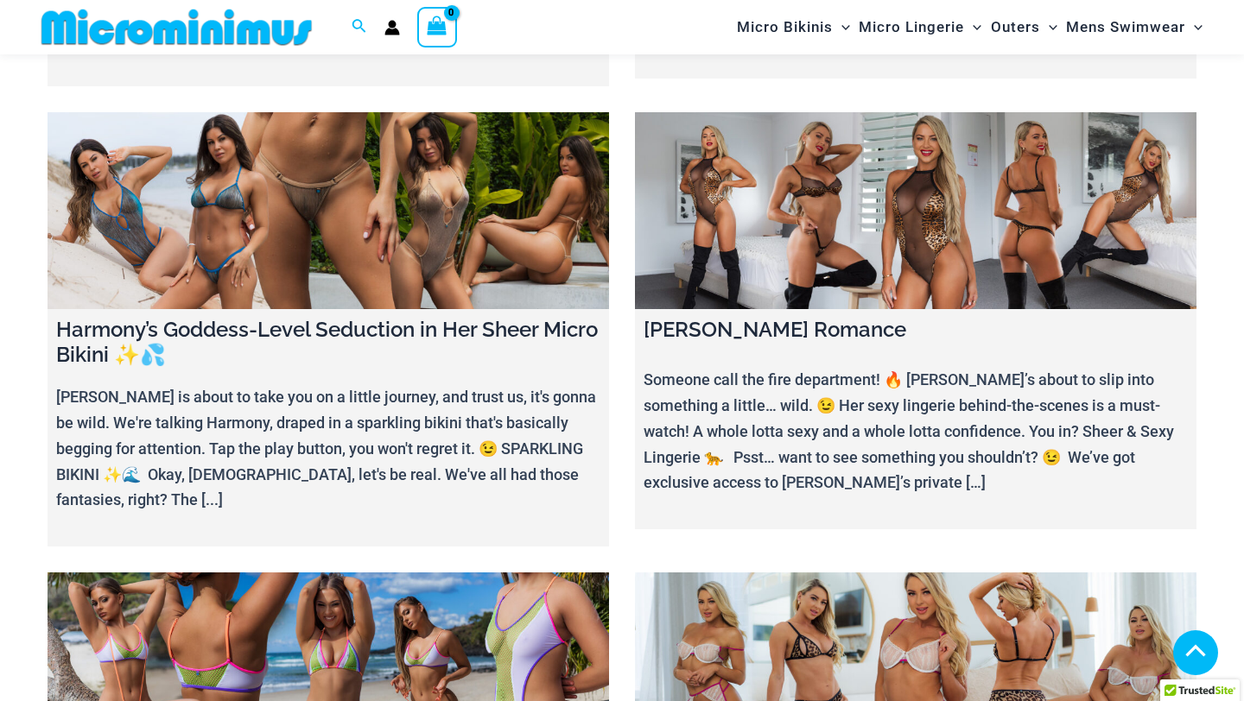
click at [720, 261] on link at bounding box center [915, 210] width 561 height 197
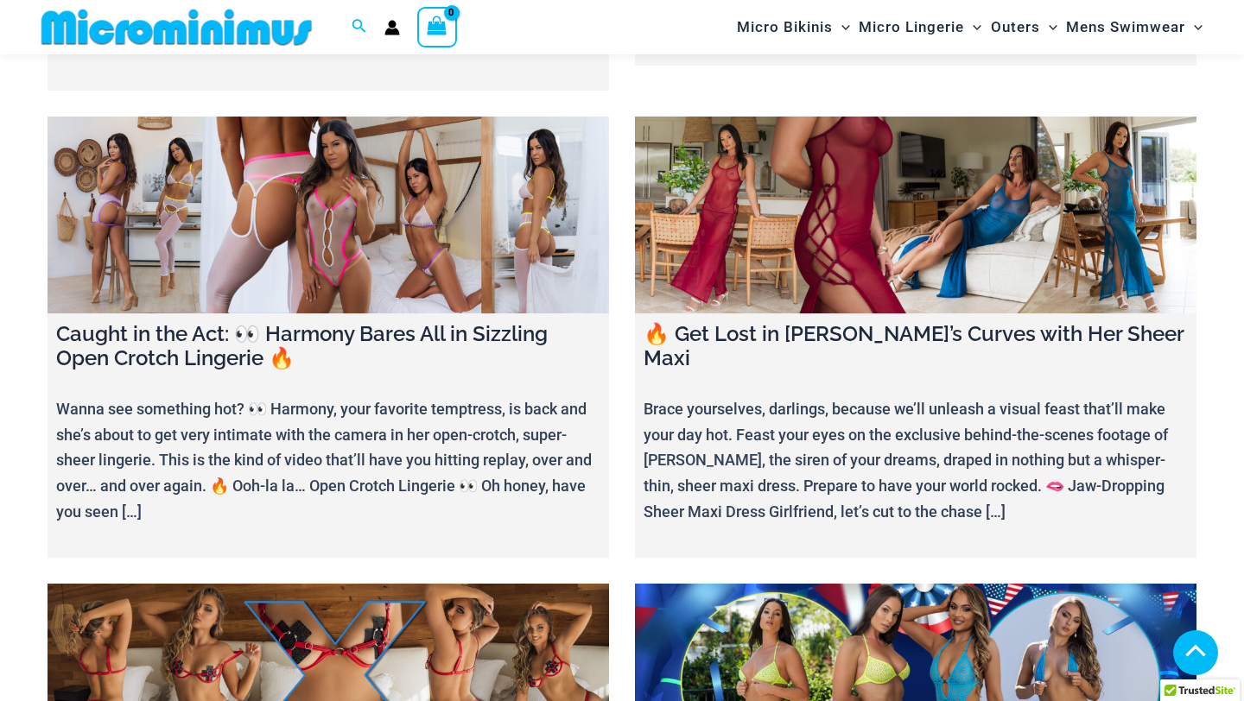
scroll to position [1804, 0]
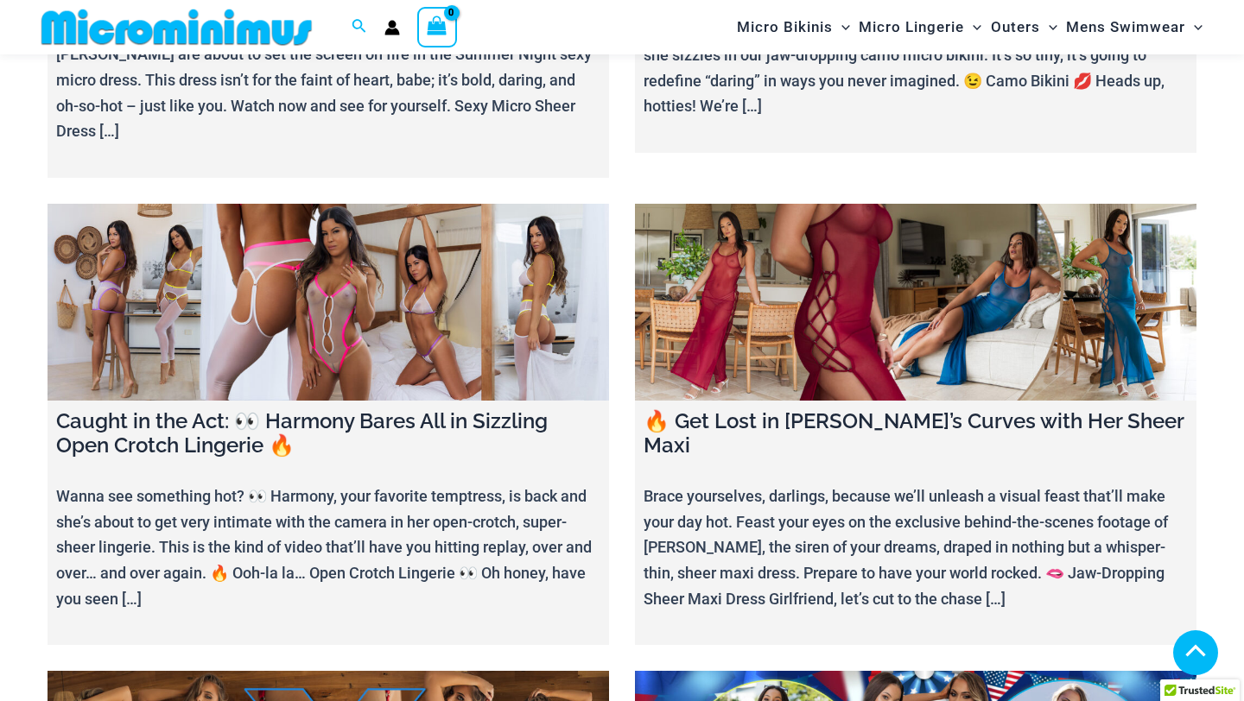
click at [759, 282] on link at bounding box center [915, 302] width 561 height 197
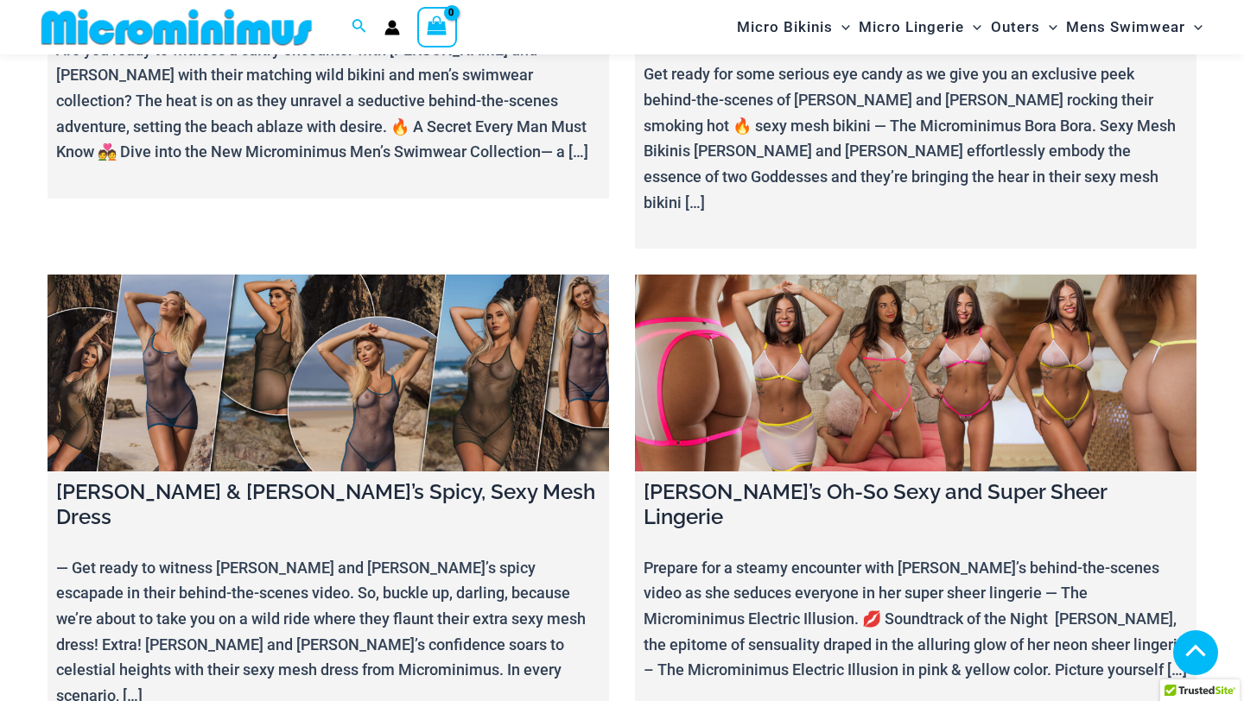
scroll to position [7337, 0]
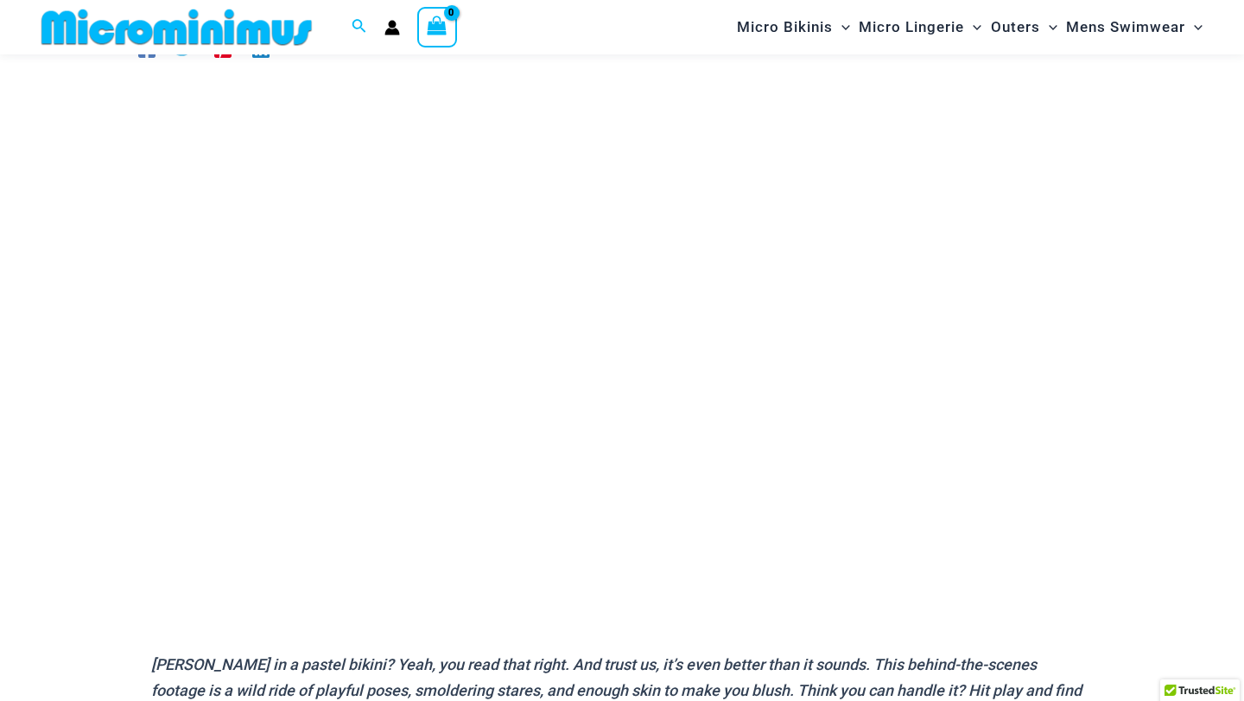
scroll to position [200, 0]
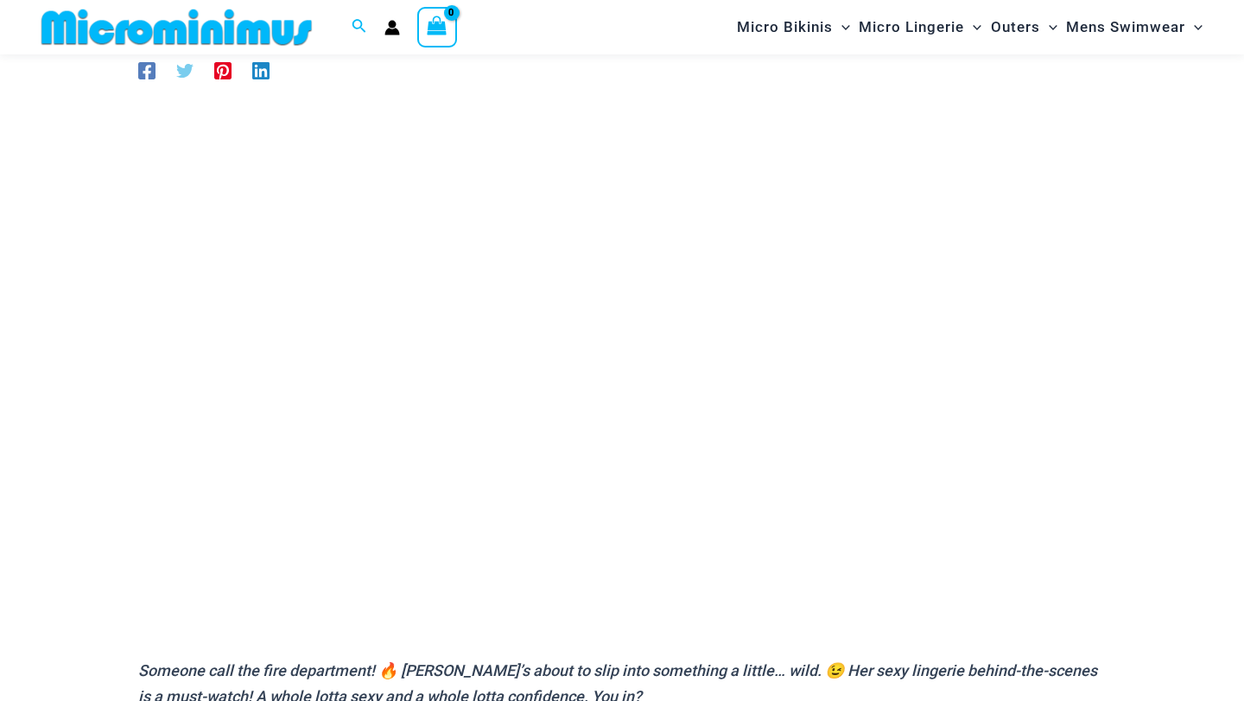
scroll to position [153, 0]
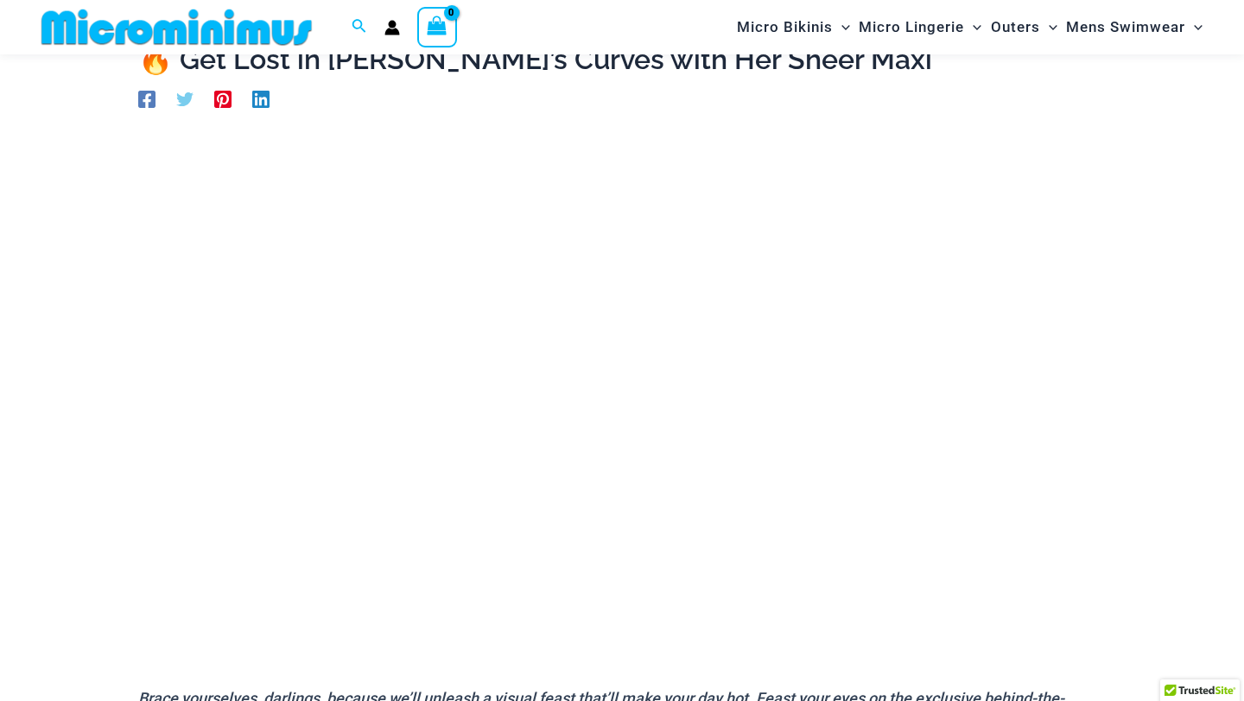
scroll to position [155, 0]
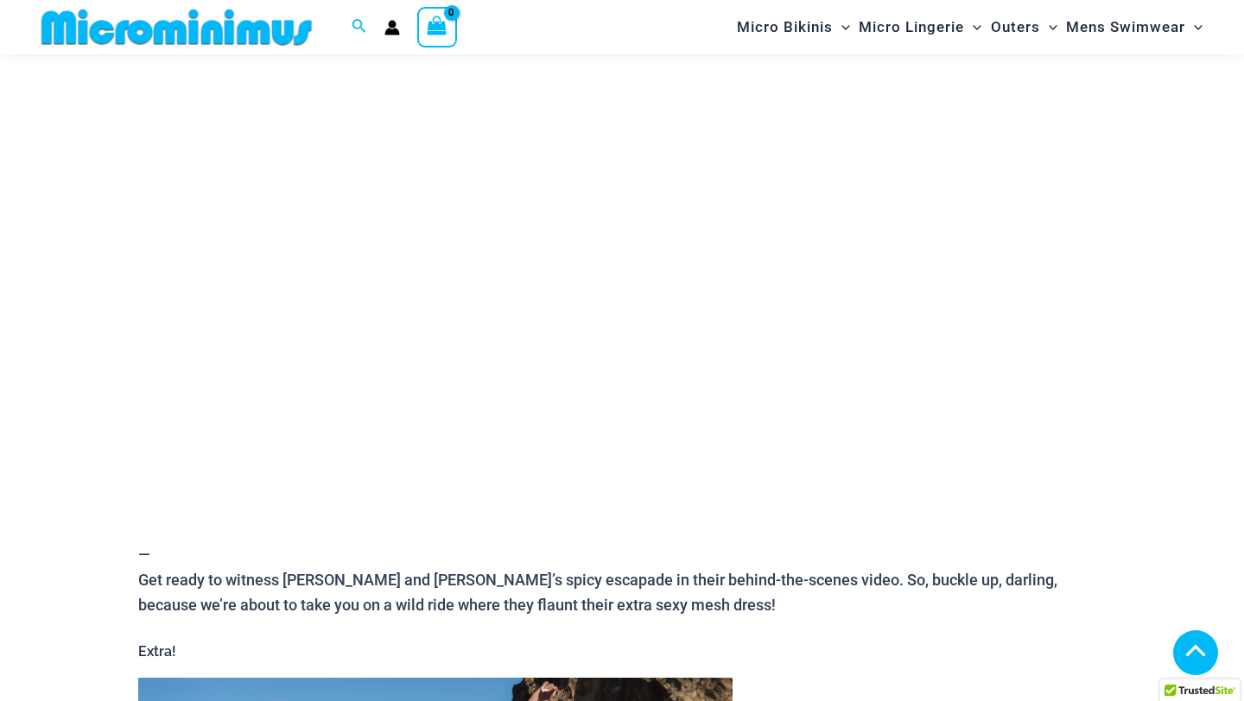
scroll to position [203, 0]
